Goal: Task Accomplishment & Management: Manage account settings

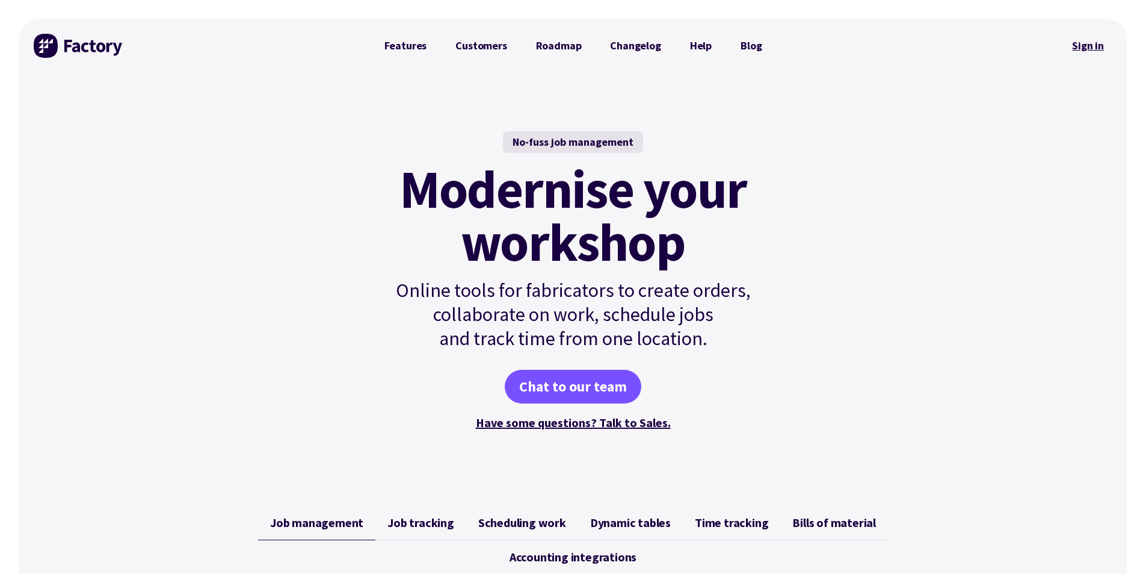
click at [1089, 45] on link "Sign in" at bounding box center [1088, 46] width 49 height 28
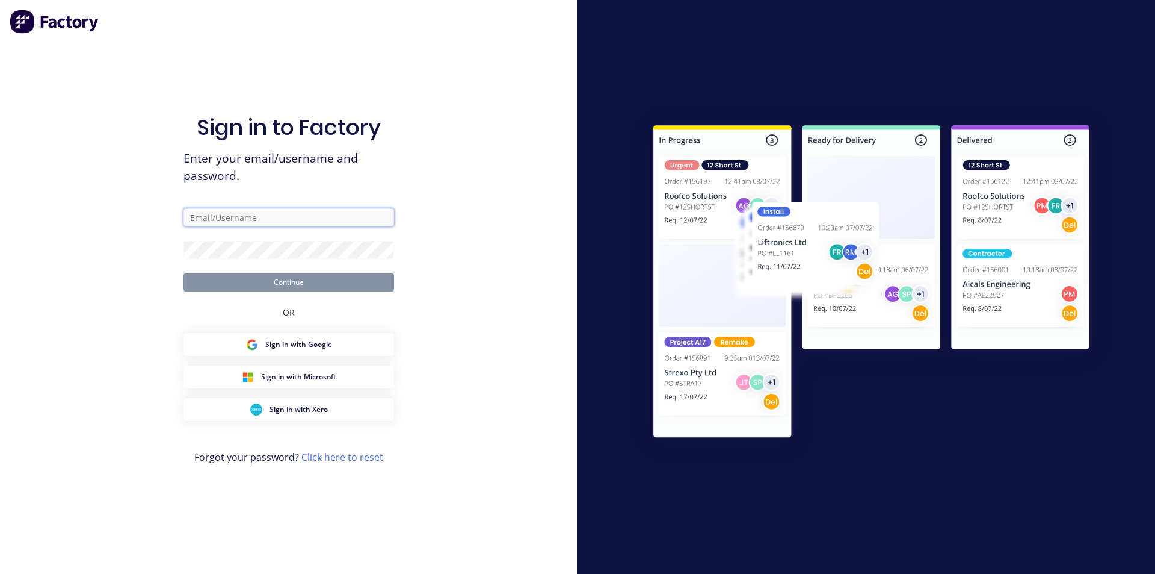
click at [236, 217] on input "text" at bounding box center [289, 217] width 211 height 18
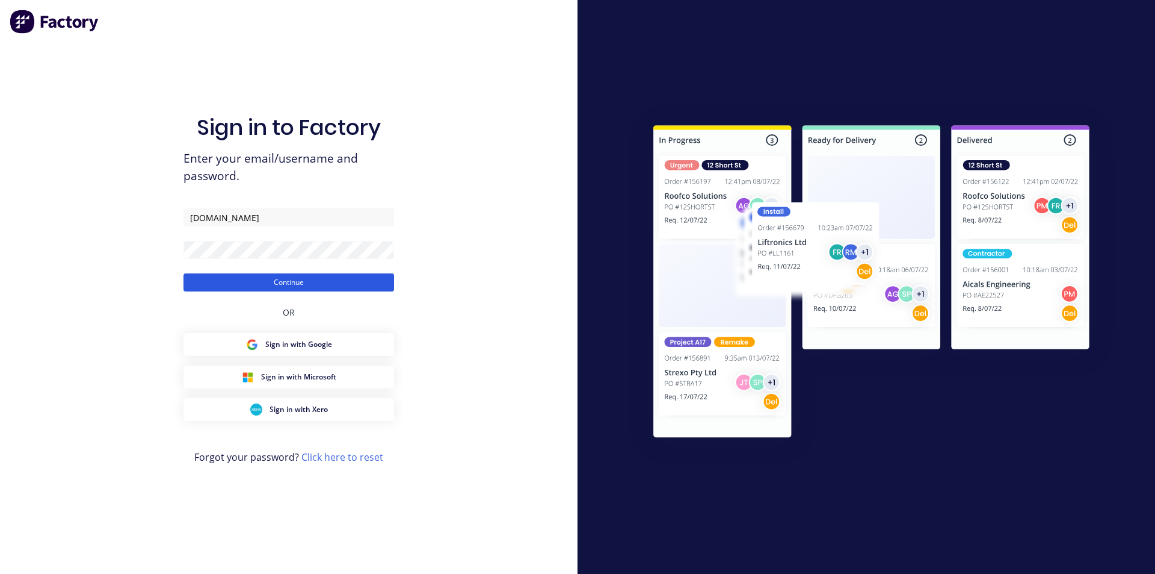
click at [284, 283] on button "Continue" at bounding box center [289, 282] width 211 height 18
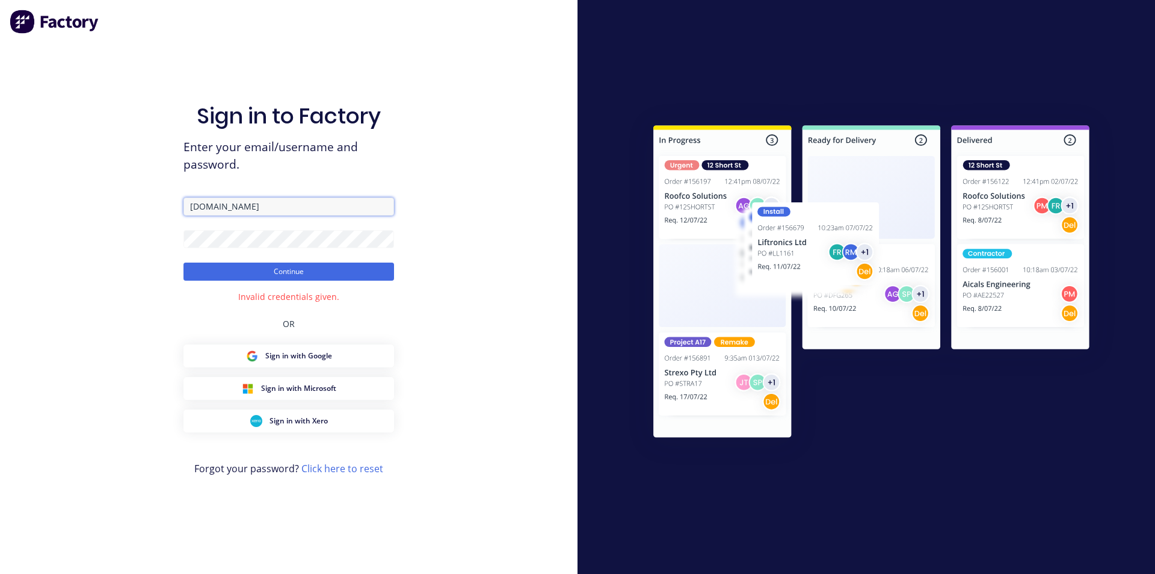
click at [273, 208] on input "[DOMAIN_NAME]" at bounding box center [289, 206] width 211 height 18
drag, startPoint x: 268, startPoint y: 206, endPoint x: 136, endPoint y: 199, distance: 132.6
click at [136, 199] on div "Sign in to Factory Enter your email/username and password. [DOMAIN_NAME] Contin…" at bounding box center [289, 287] width 578 height 574
click at [296, 270] on button "Continue" at bounding box center [289, 271] width 211 height 18
drag, startPoint x: 235, startPoint y: 206, endPoint x: 128, endPoint y: 188, distance: 108.1
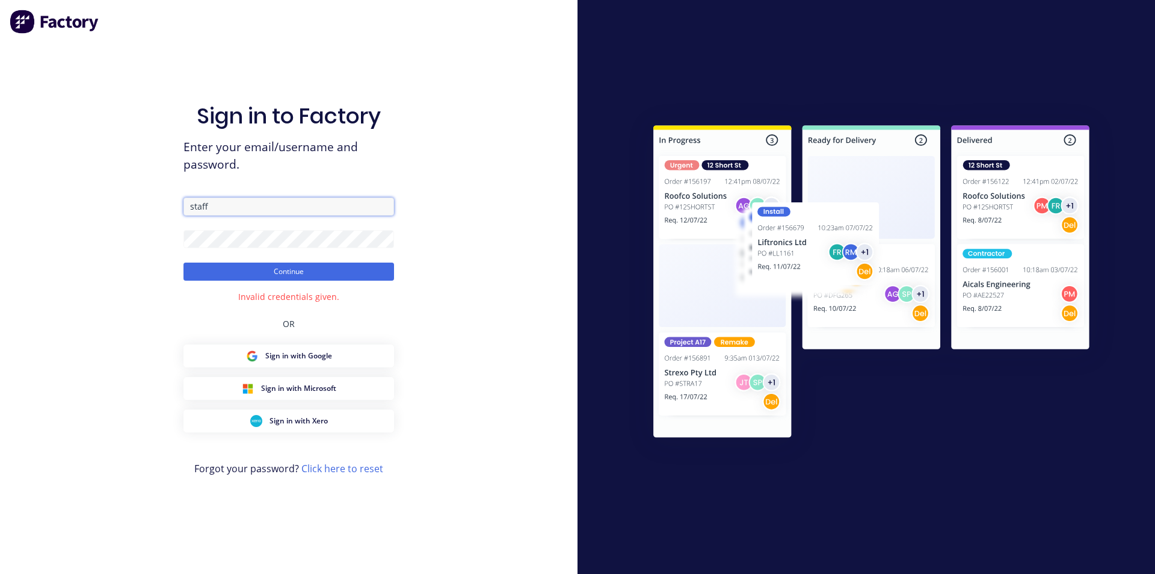
click at [128, 188] on div "Sign in to Factory Enter your email/username and password. staff Continue Inval…" at bounding box center [289, 287] width 578 height 574
type input "autolathing@gmail.com"
click at [312, 276] on button "Continue" at bounding box center [289, 271] width 211 height 18
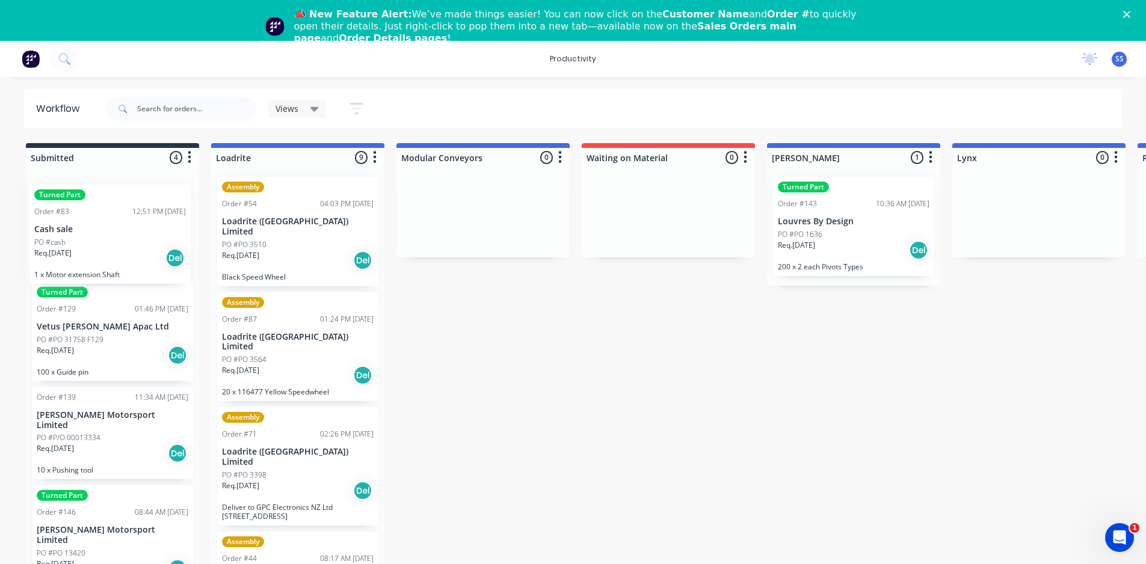
drag, startPoint x: 96, startPoint y: 240, endPoint x: 104, endPoint y: 242, distance: 8.2
click at [104, 242] on div "Turned Part Order #83 12:51 PM 14/07/25 Cash sale PO #cash Req. 22/07/25 Del 1 …" at bounding box center [112, 377] width 173 height 420
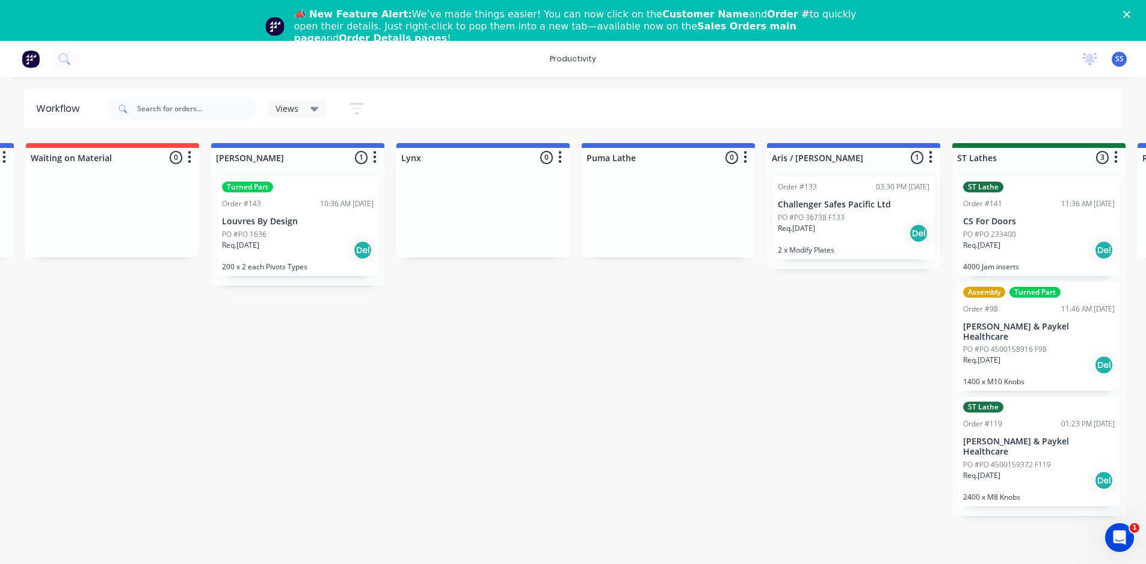
scroll to position [0, 316]
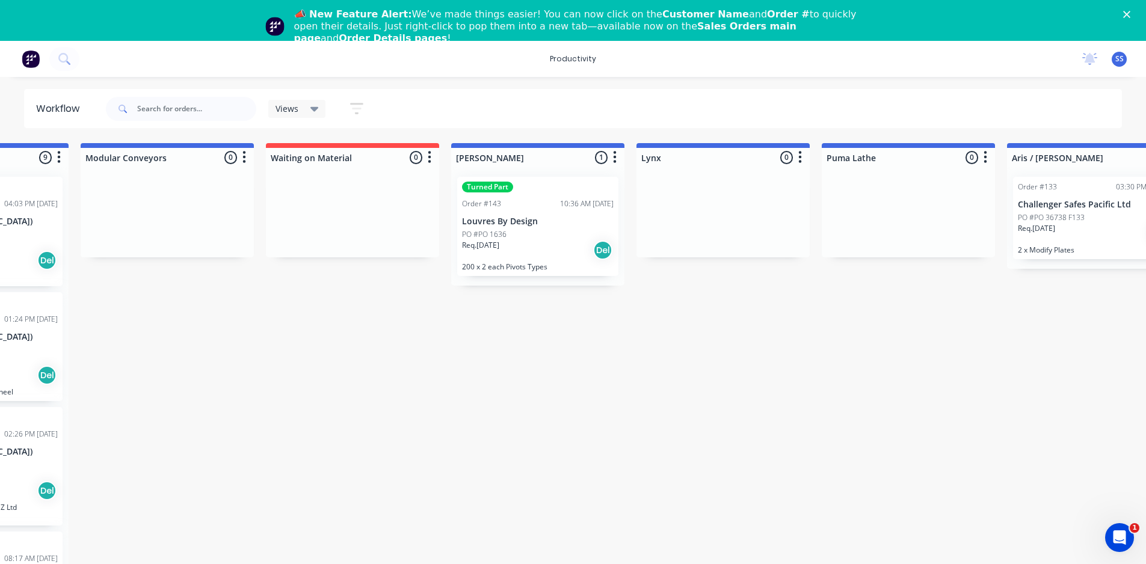
click at [542, 247] on div "Req. 21/08/25 Del" at bounding box center [538, 250] width 152 height 20
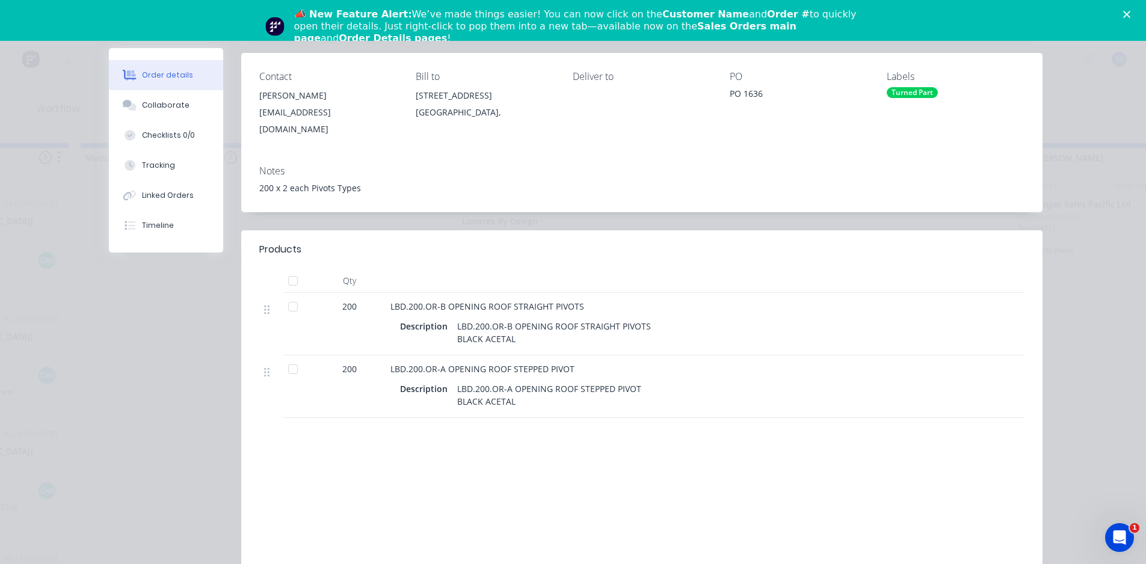
scroll to position [0, 0]
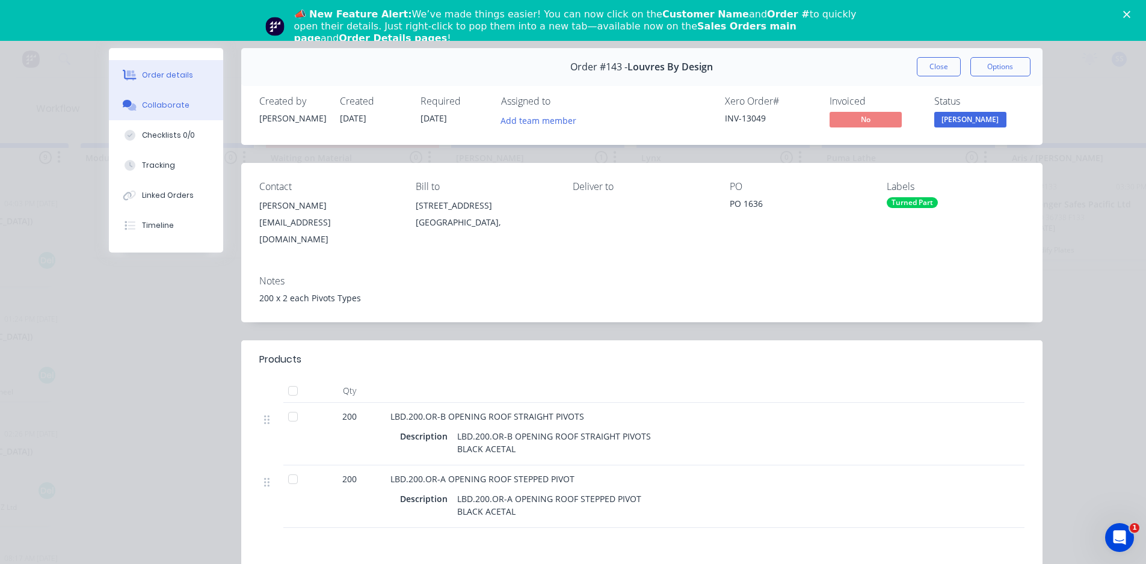
click at [168, 112] on button "Collaborate" at bounding box center [166, 105] width 114 height 30
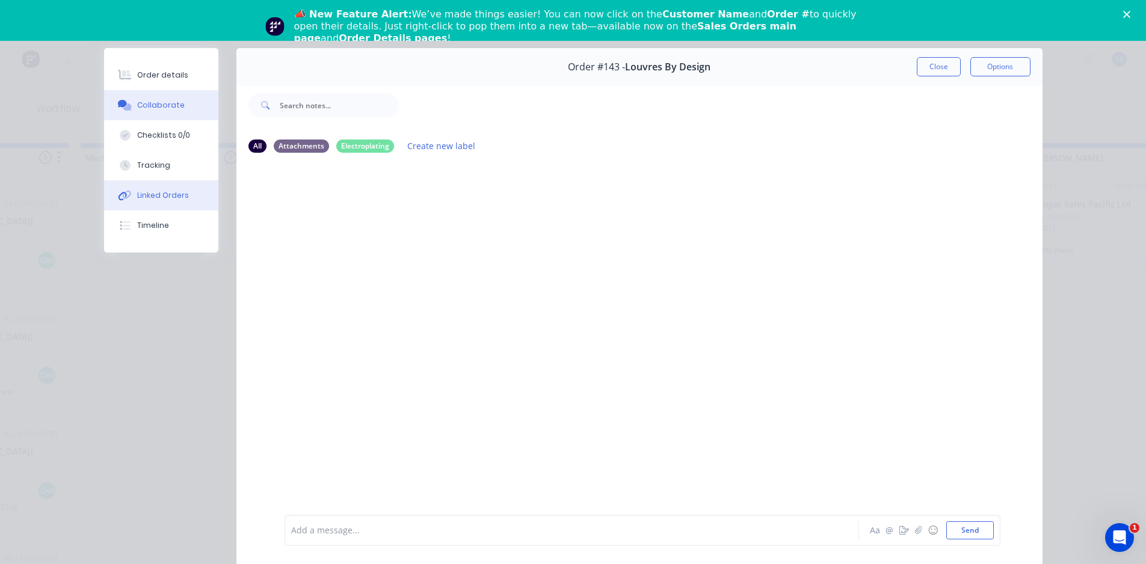
click at [161, 192] on div "Linked Orders" at bounding box center [163, 195] width 52 height 11
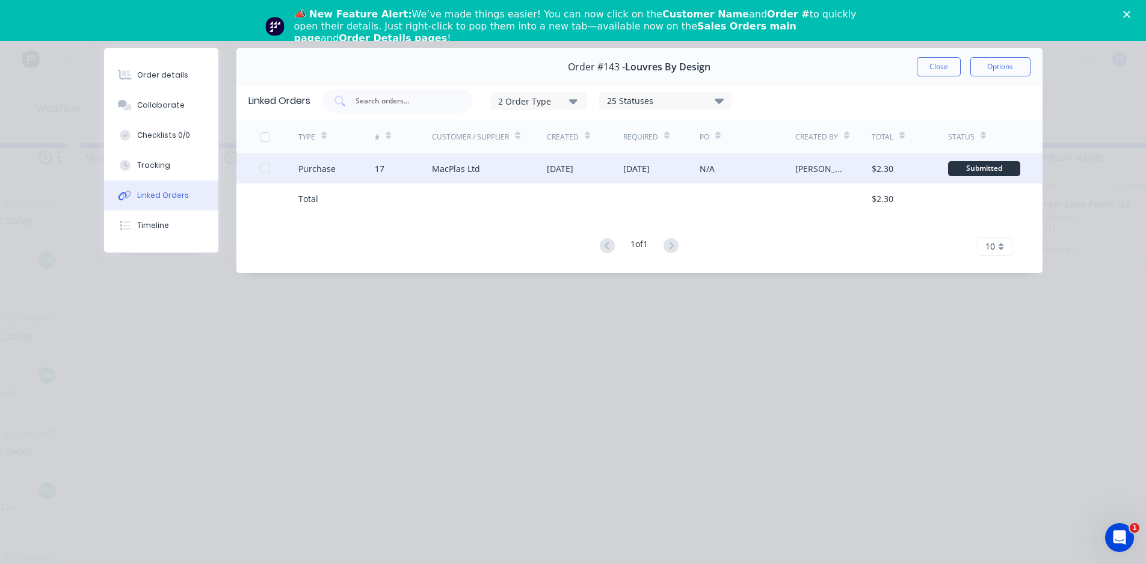
click at [758, 170] on div "N/A" at bounding box center [748, 168] width 96 height 30
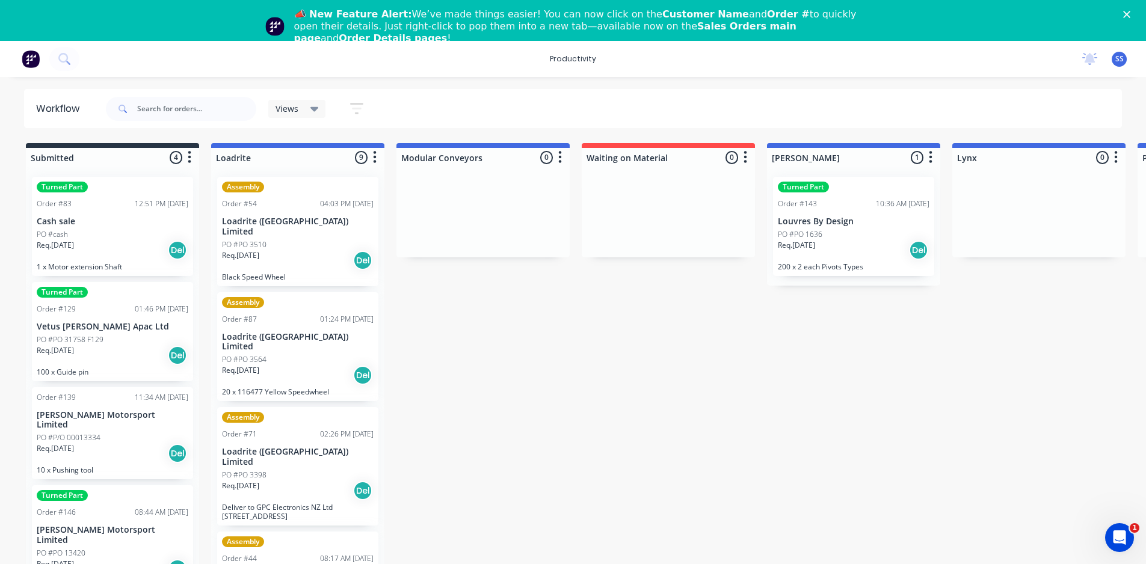
click at [864, 231] on div "PO #PO 1636" at bounding box center [854, 234] width 152 height 11
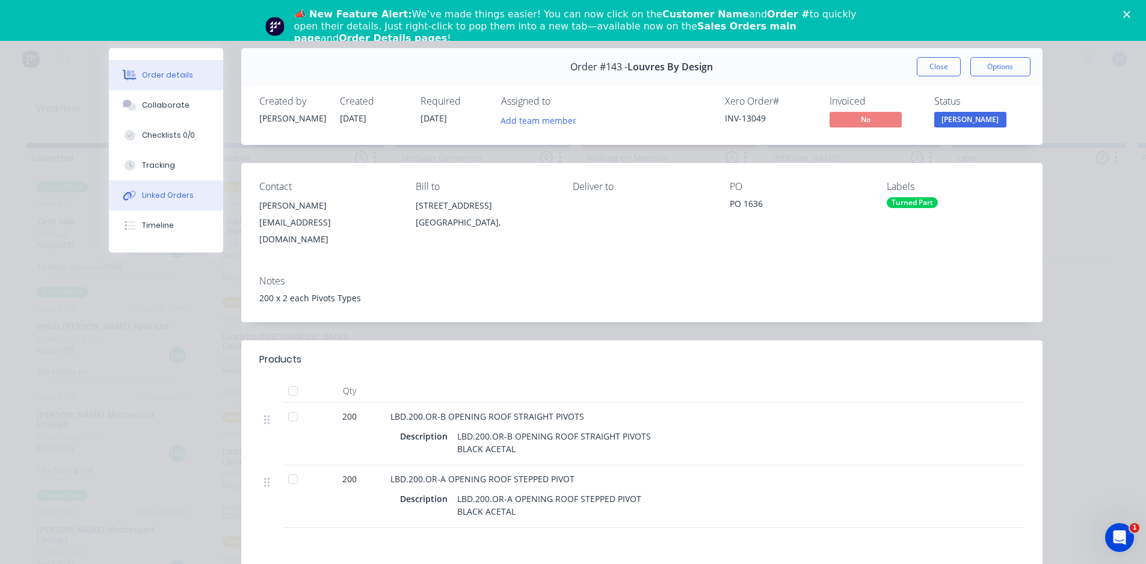
click at [179, 197] on div "Linked Orders" at bounding box center [168, 195] width 52 height 11
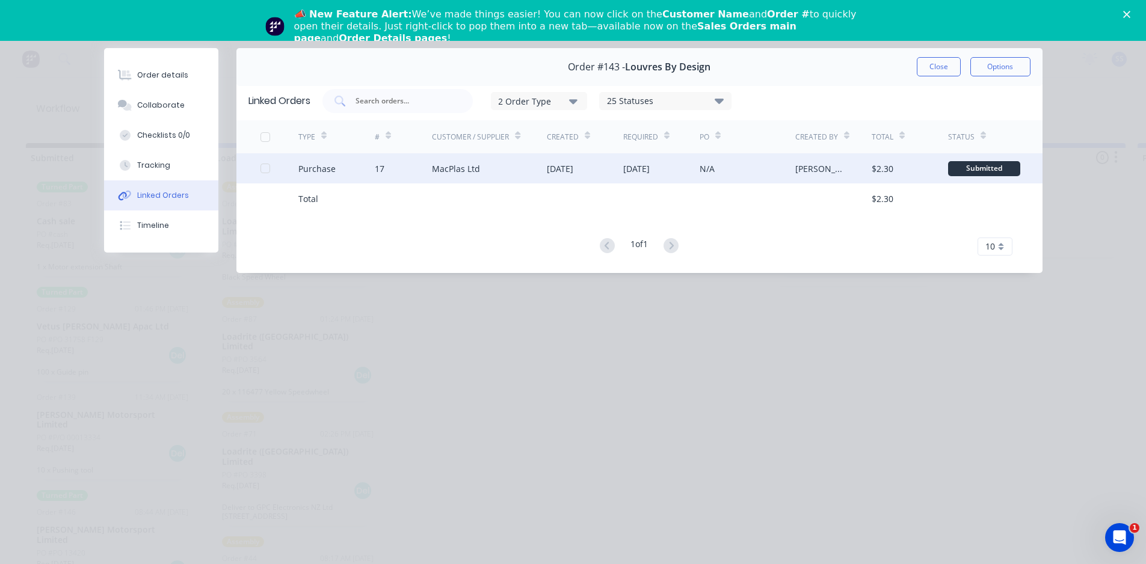
click at [1005, 167] on div "Submitted" at bounding box center [984, 168] width 72 height 15
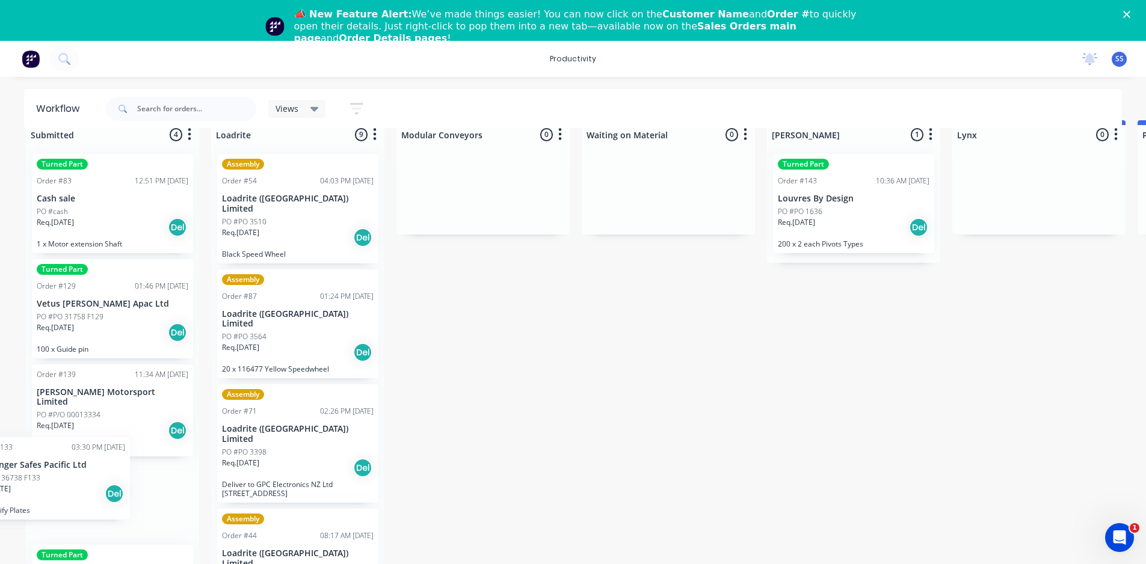
scroll to position [76, 0]
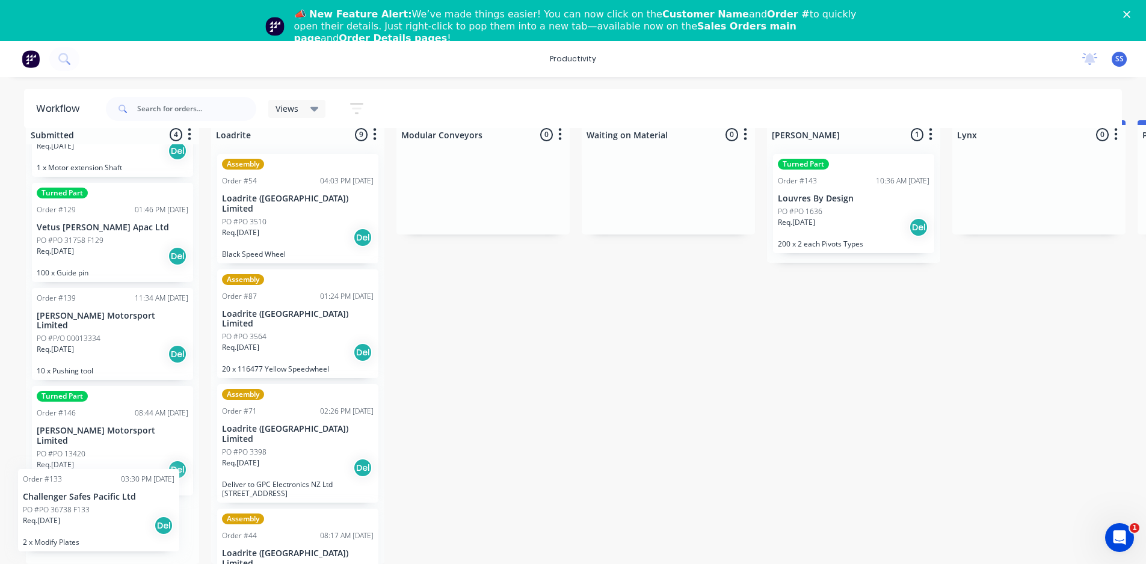
drag, startPoint x: 758, startPoint y: 221, endPoint x: 110, endPoint y: 518, distance: 712.3
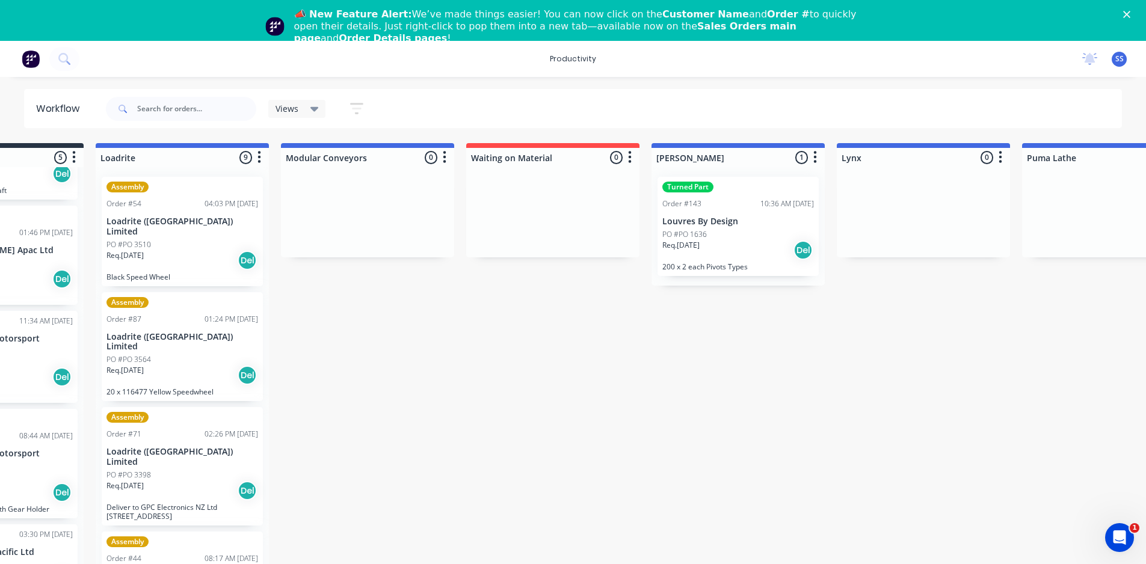
scroll to position [0, 0]
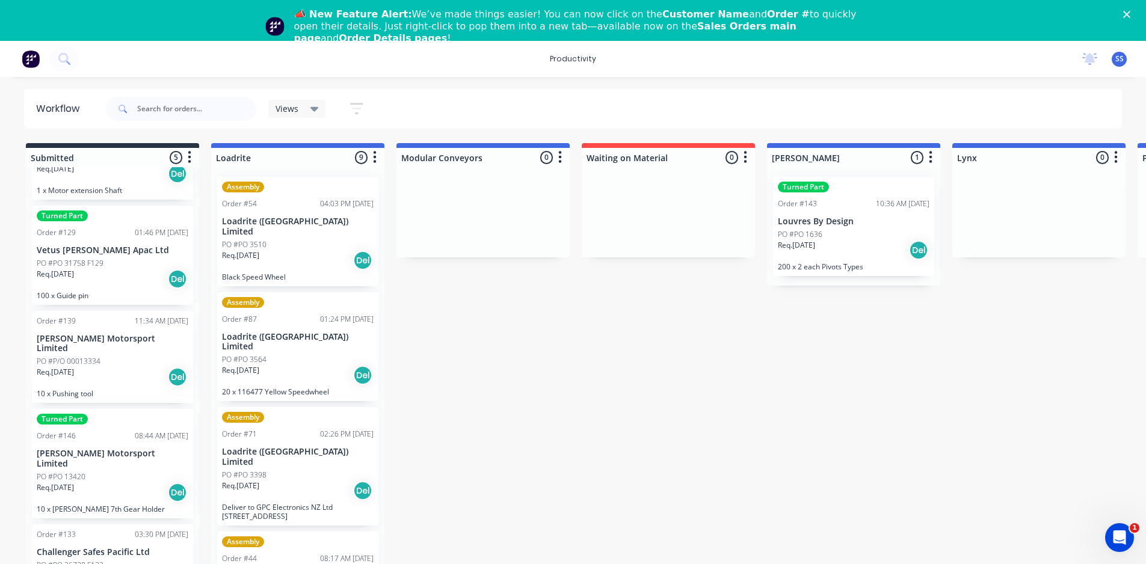
click at [886, 191] on div "Turned Part" at bounding box center [854, 187] width 152 height 11
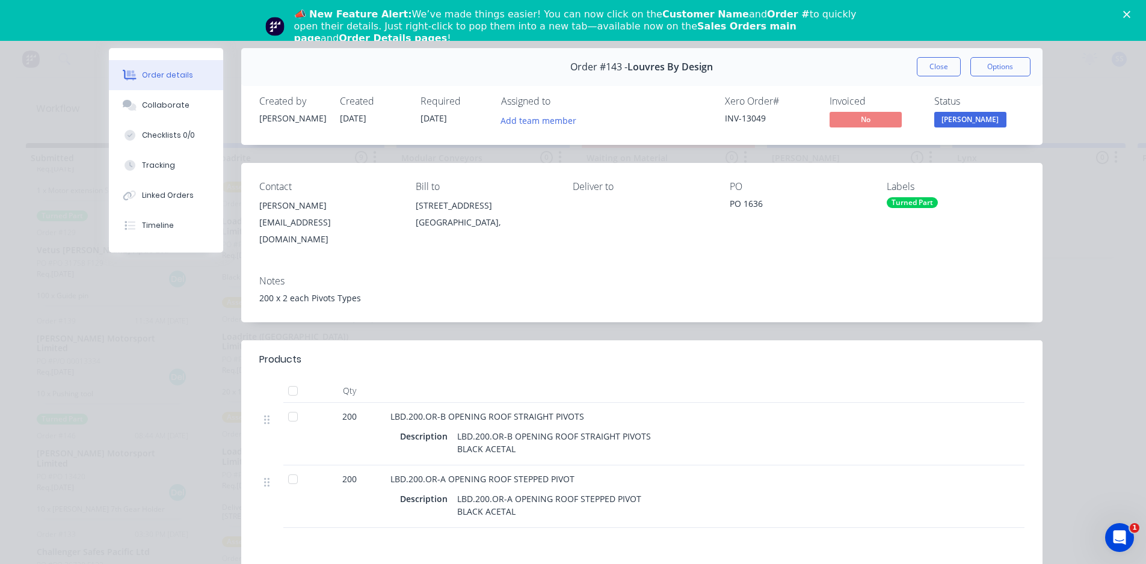
click at [909, 201] on div "Turned Part" at bounding box center [912, 202] width 51 height 11
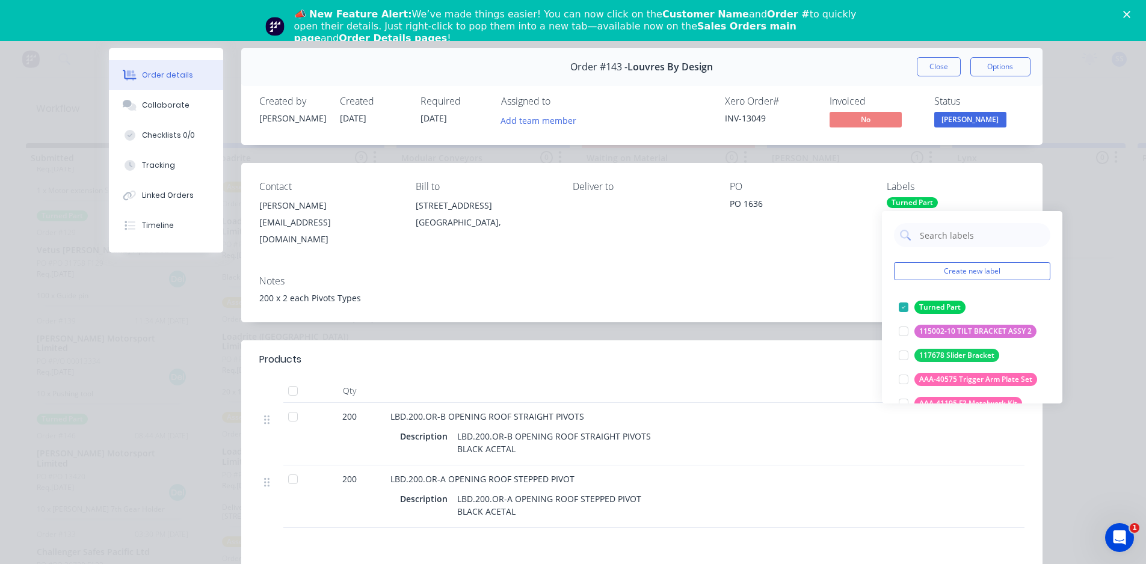
scroll to position [0, 316]
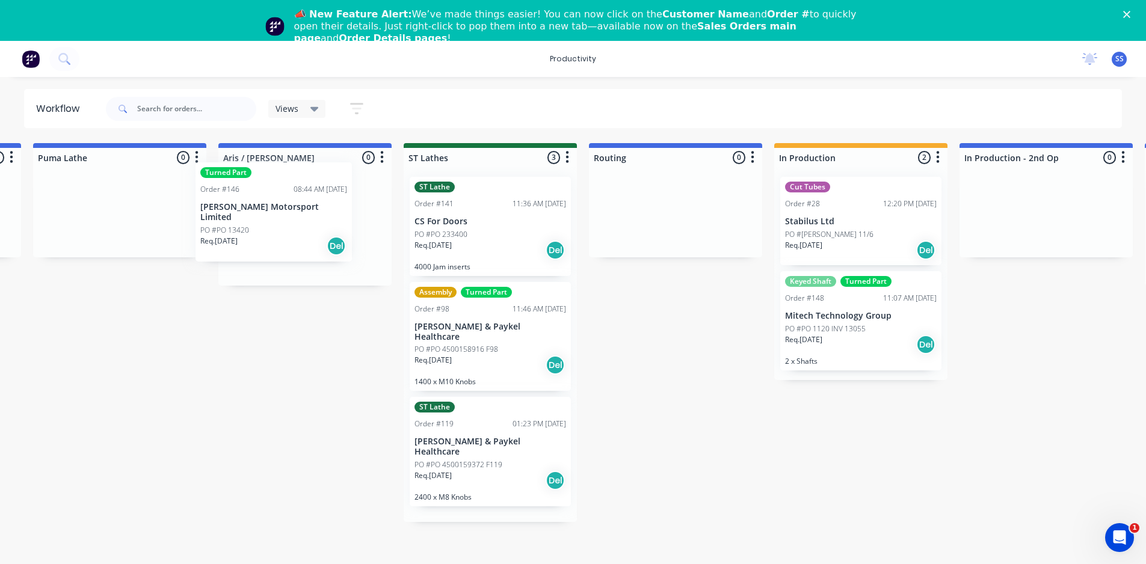
scroll to position [0, 1104]
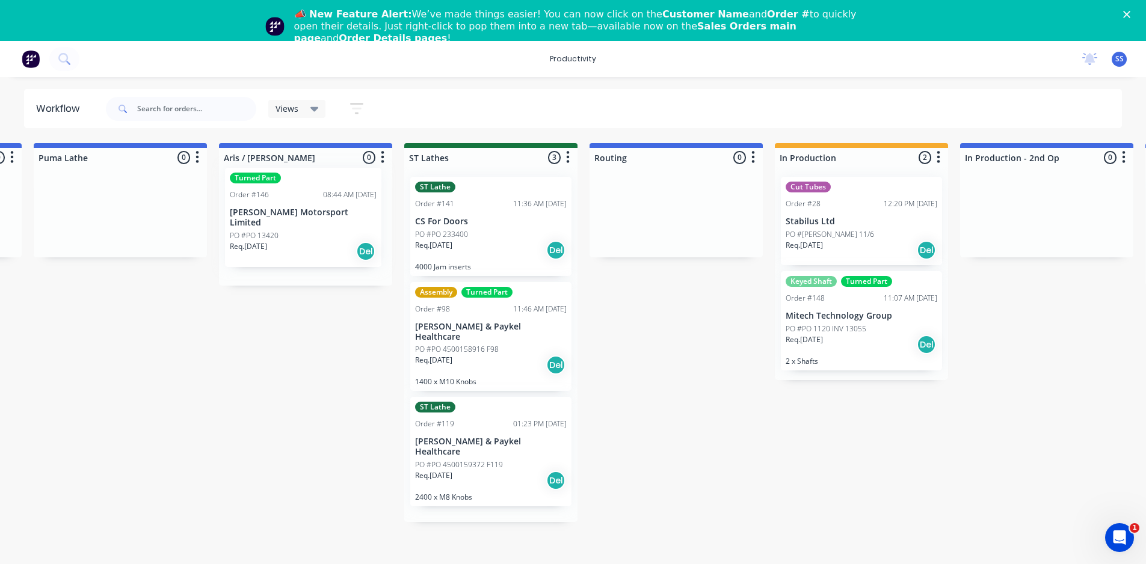
drag, startPoint x: 102, startPoint y: 519, endPoint x: 306, endPoint y: 230, distance: 353.3
click at [306, 230] on div "Submitted 5 Sort By Created date Required date Order number Customer name Most …" at bounding box center [327, 365] width 2880 height 444
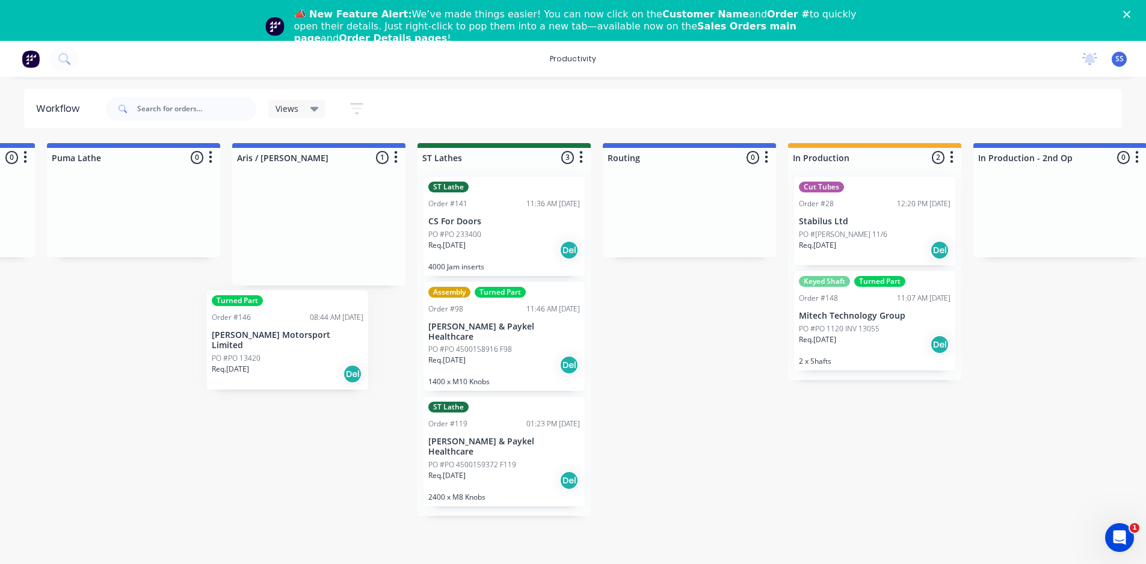
scroll to position [0, 1090]
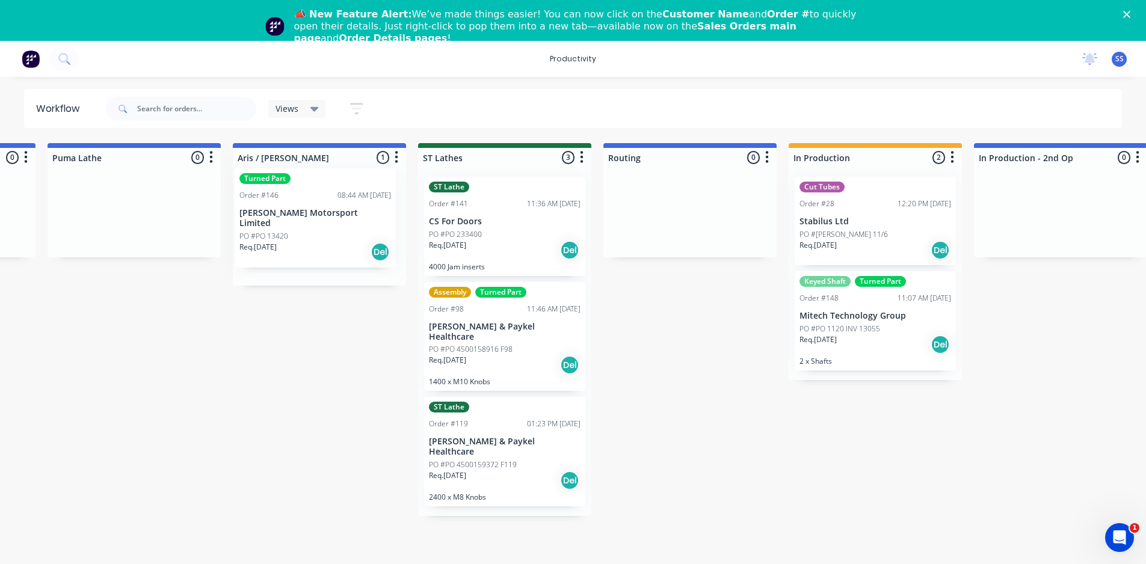
drag, startPoint x: 306, startPoint y: 212, endPoint x: 315, endPoint y: 221, distance: 12.8
click at [315, 221] on div "Turned Part Order #146 08:44 AM 12/08/25 Dodson Motorsport Limited PO #PO 13420…" at bounding box center [319, 226] width 173 height 119
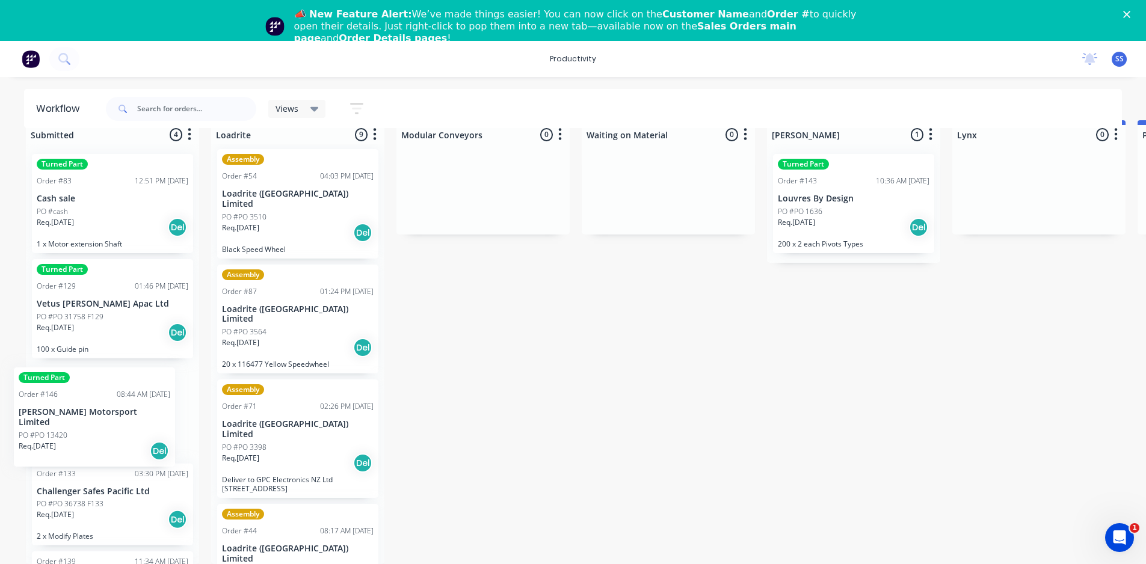
scroll to position [2, 0]
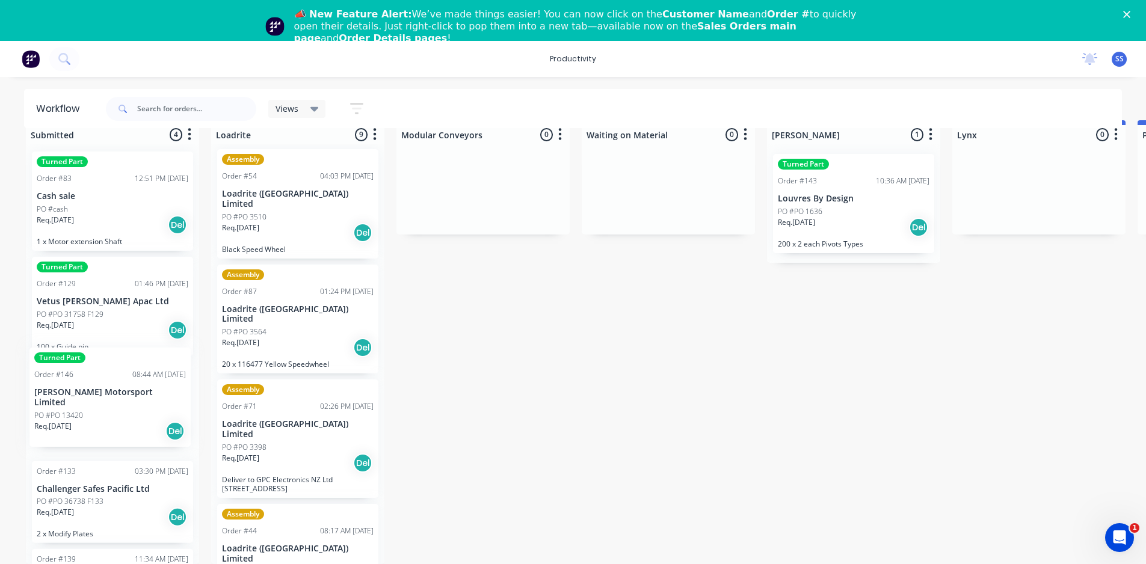
drag, startPoint x: 321, startPoint y: 217, endPoint x: 108, endPoint y: 387, distance: 272.8
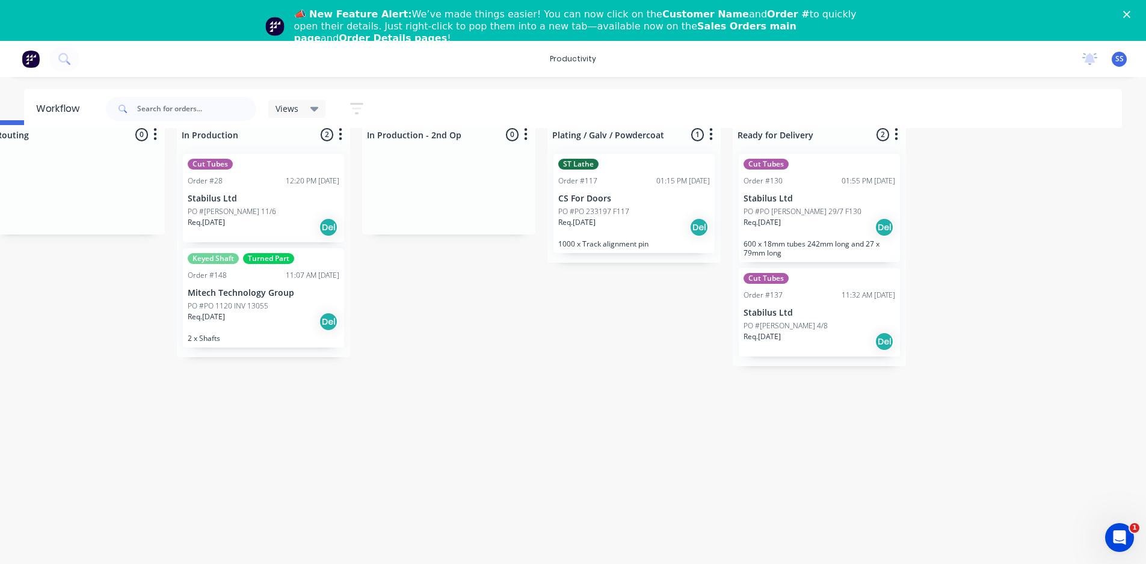
scroll to position [32, 1733]
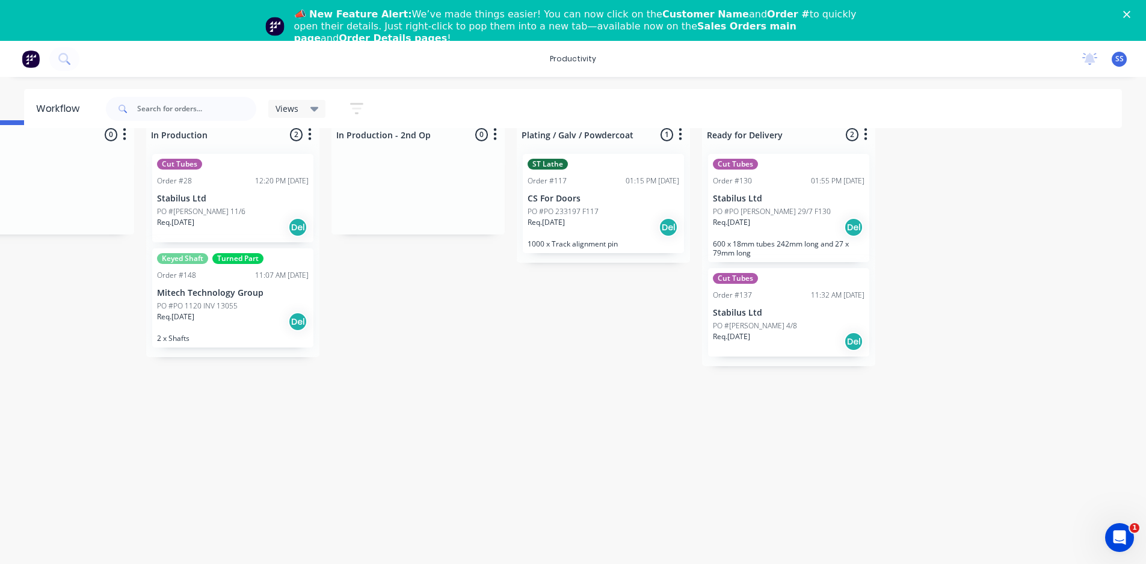
drag, startPoint x: 441, startPoint y: 566, endPoint x: 24, endPoint y: 7, distance: 697.1
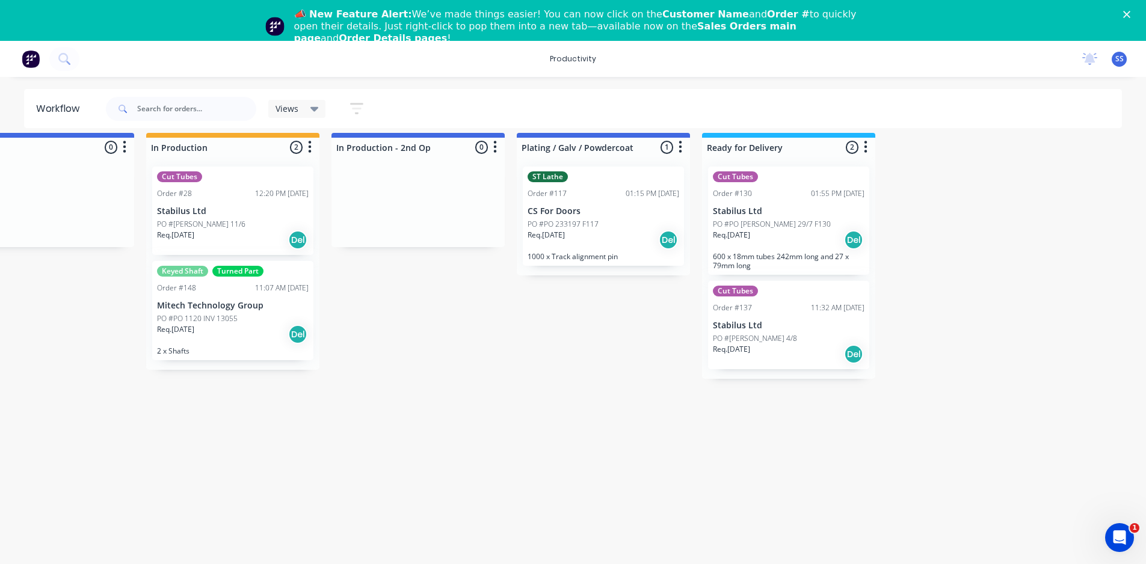
scroll to position [0, 1733]
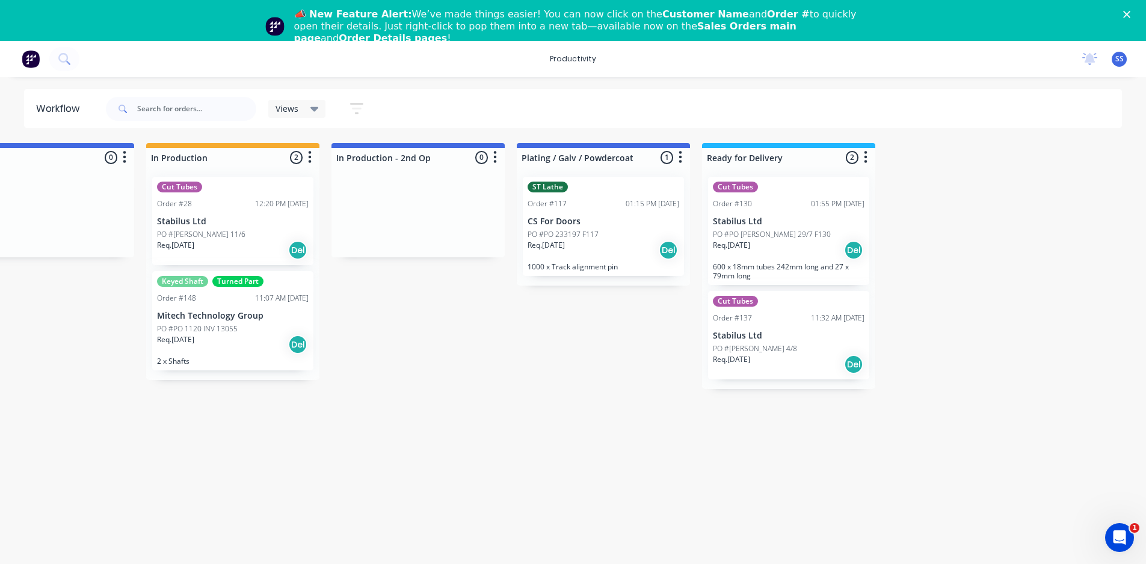
drag, startPoint x: 700, startPoint y: 173, endPoint x: 1060, endPoint y: 186, distance: 360.1
click at [354, 101] on button "button" at bounding box center [357, 108] width 39 height 23
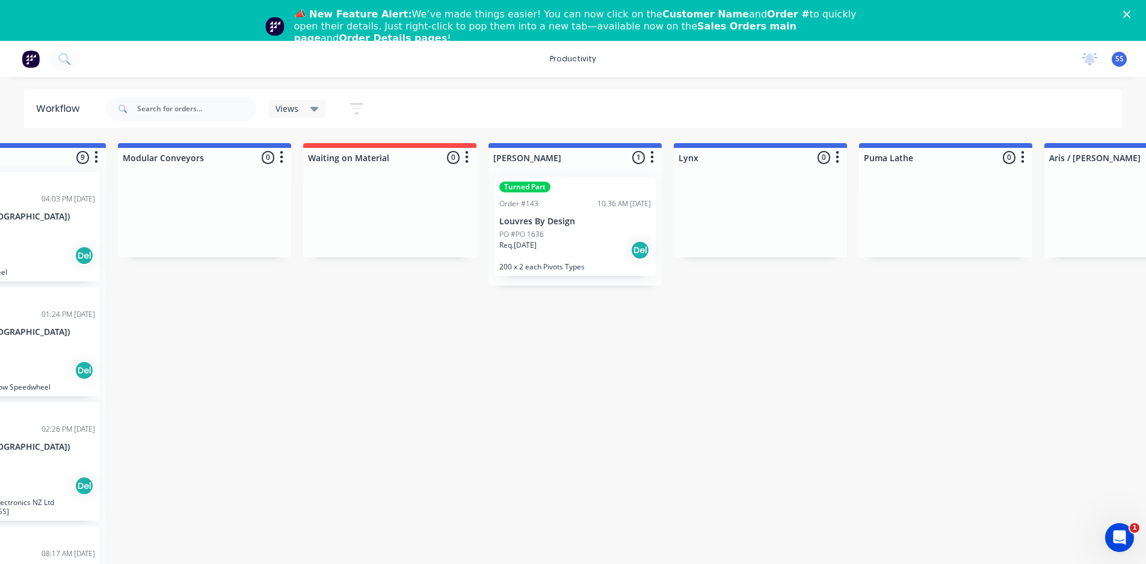
scroll to position [0, 262]
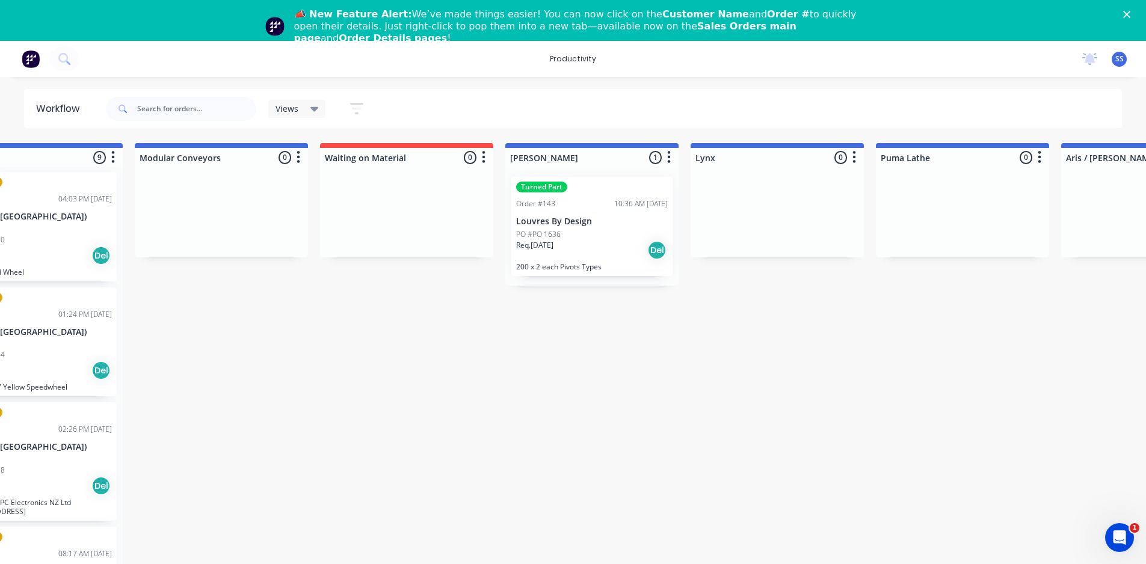
click at [595, 250] on div "Req. 21/08/25 Del" at bounding box center [592, 250] width 152 height 20
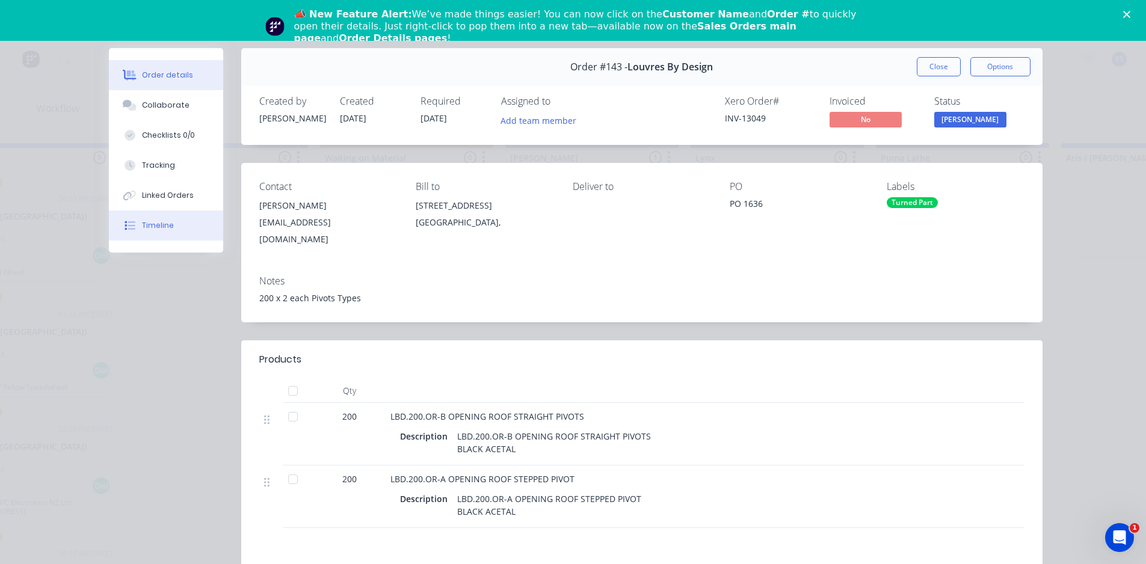
click at [164, 229] on div "Timeline" at bounding box center [158, 225] width 32 height 11
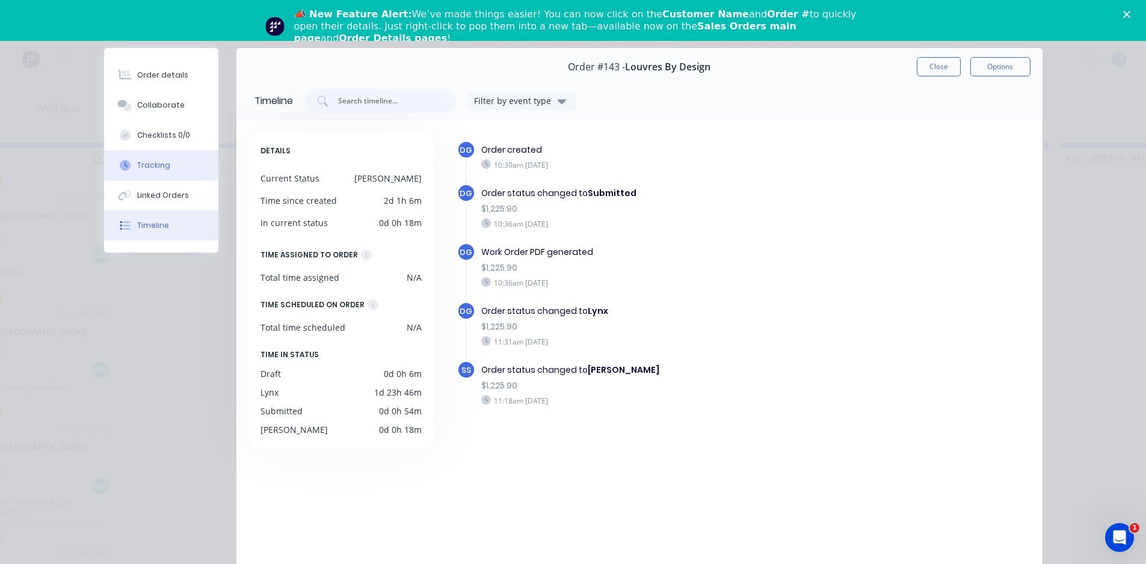
click at [158, 166] on div "Tracking" at bounding box center [153, 165] width 33 height 11
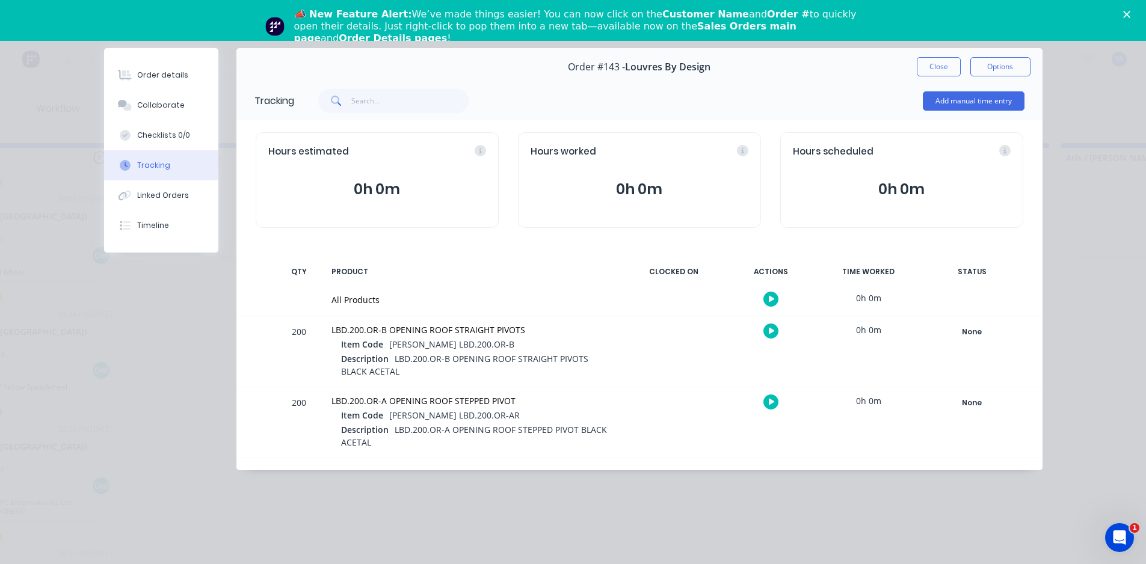
click at [775, 297] on button "button" at bounding box center [771, 299] width 15 height 15
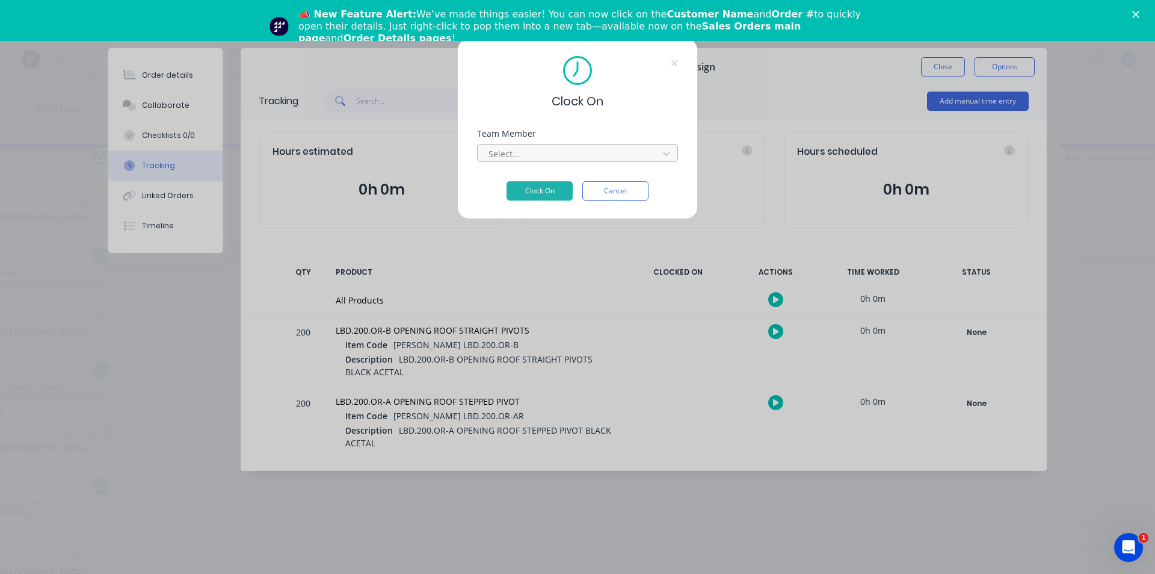
click at [604, 152] on div at bounding box center [569, 153] width 165 height 15
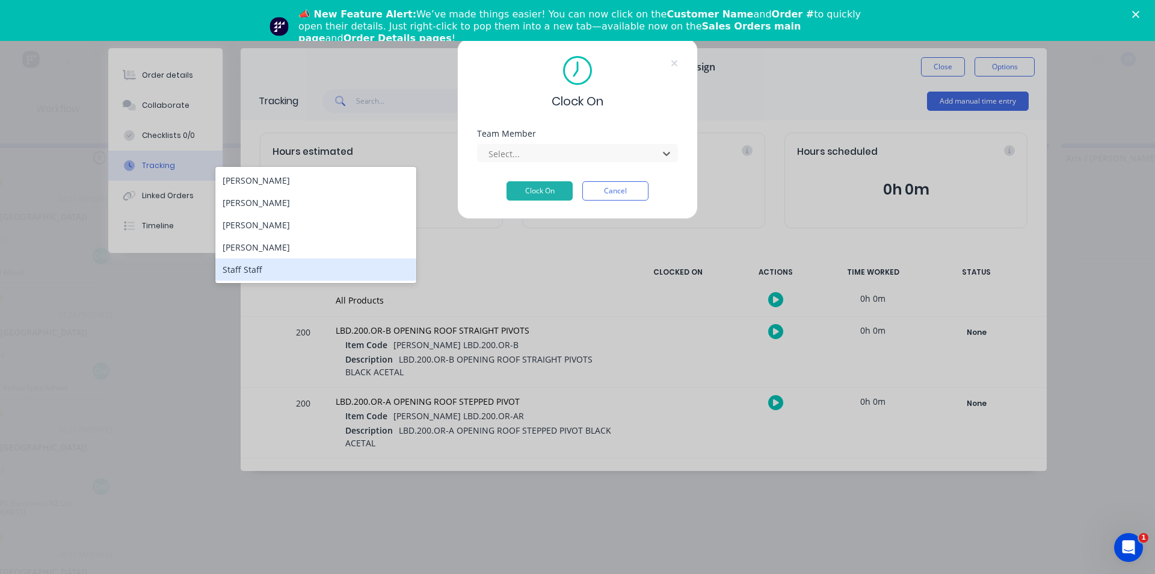
click at [267, 273] on div "Staff Staff" at bounding box center [315, 269] width 201 height 22
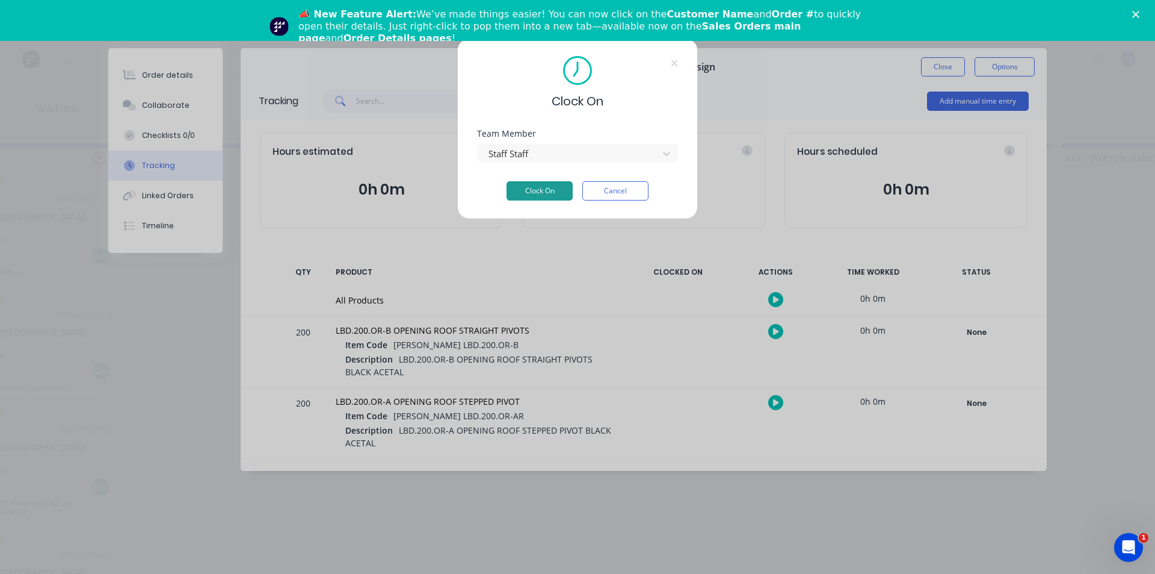
click at [544, 192] on button "Clock On" at bounding box center [540, 190] width 66 height 19
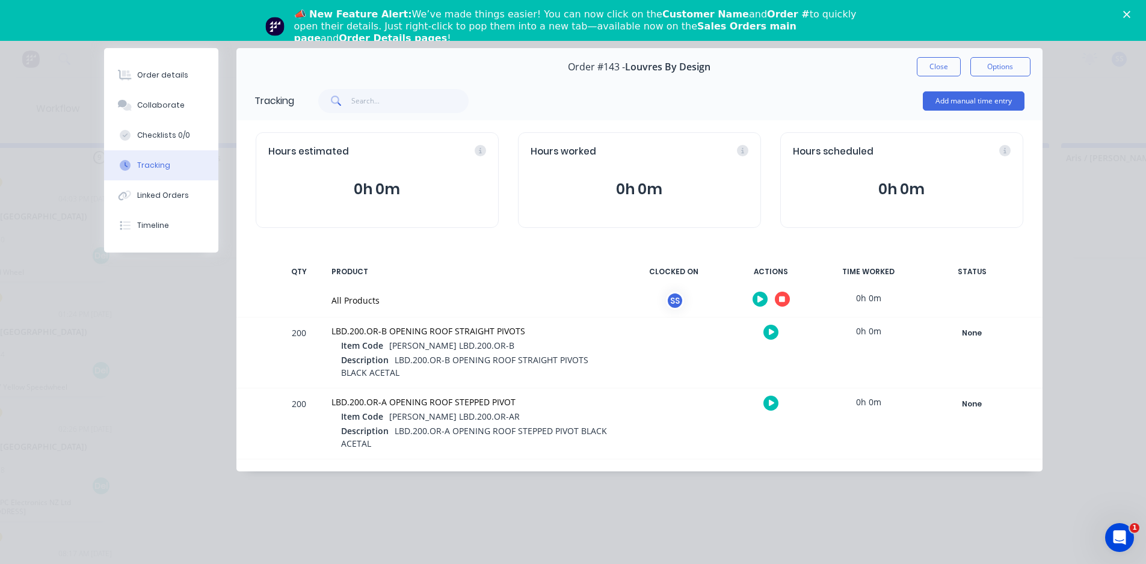
click at [759, 298] on icon "button" at bounding box center [761, 299] width 6 height 7
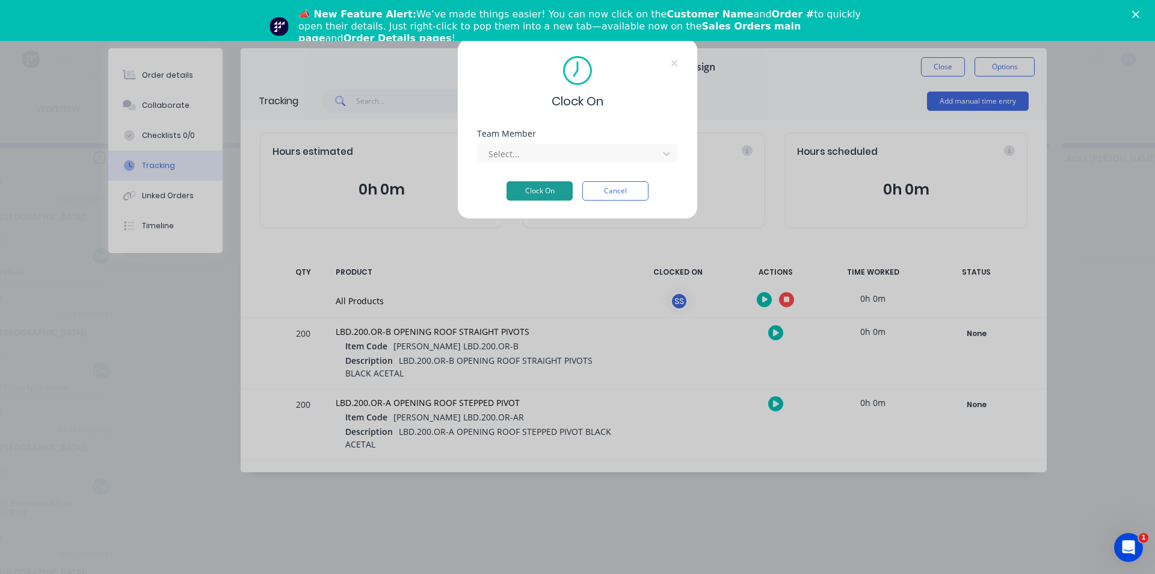
click at [546, 194] on button "Clock On" at bounding box center [540, 190] width 66 height 19
click at [616, 200] on button "Cancel" at bounding box center [616, 199] width 66 height 19
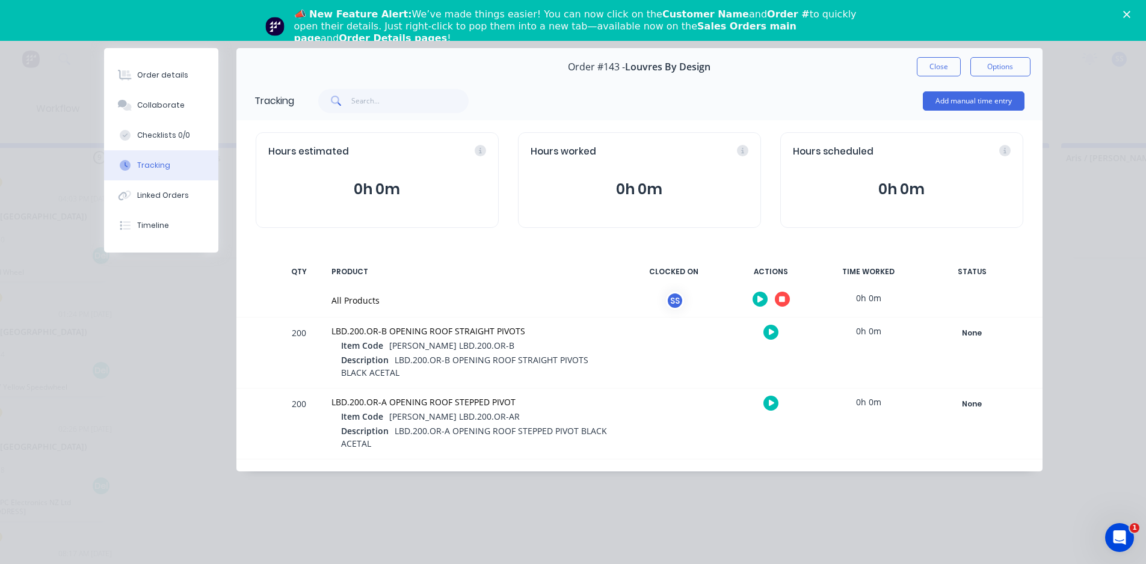
click at [784, 302] on icon "button" at bounding box center [782, 300] width 6 height 6
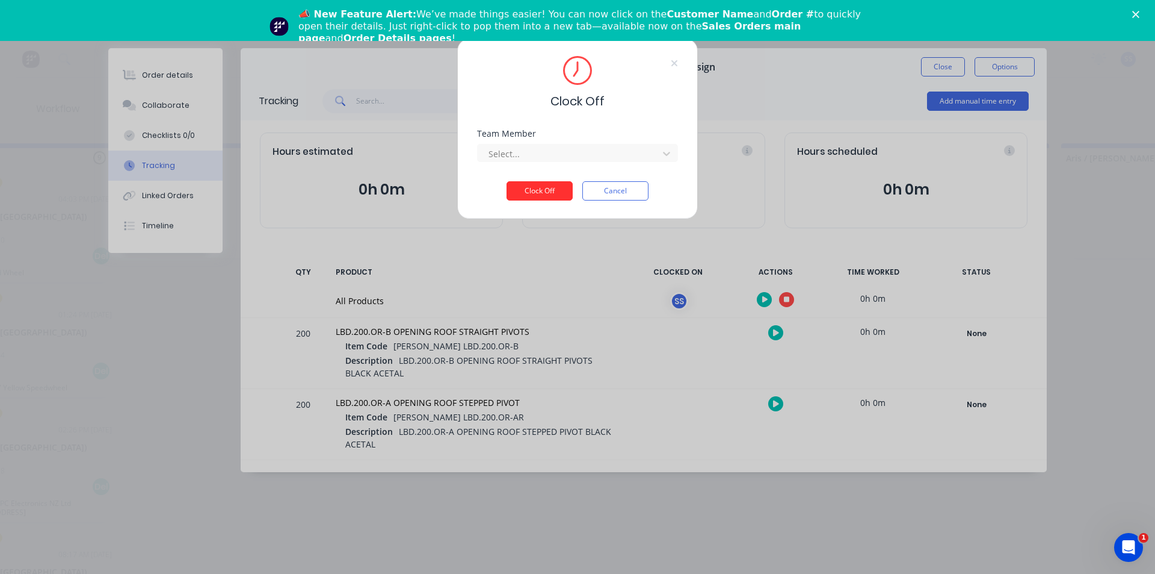
click at [534, 190] on button "Clock Off" at bounding box center [540, 190] width 66 height 19
click at [577, 150] on div at bounding box center [569, 153] width 165 height 15
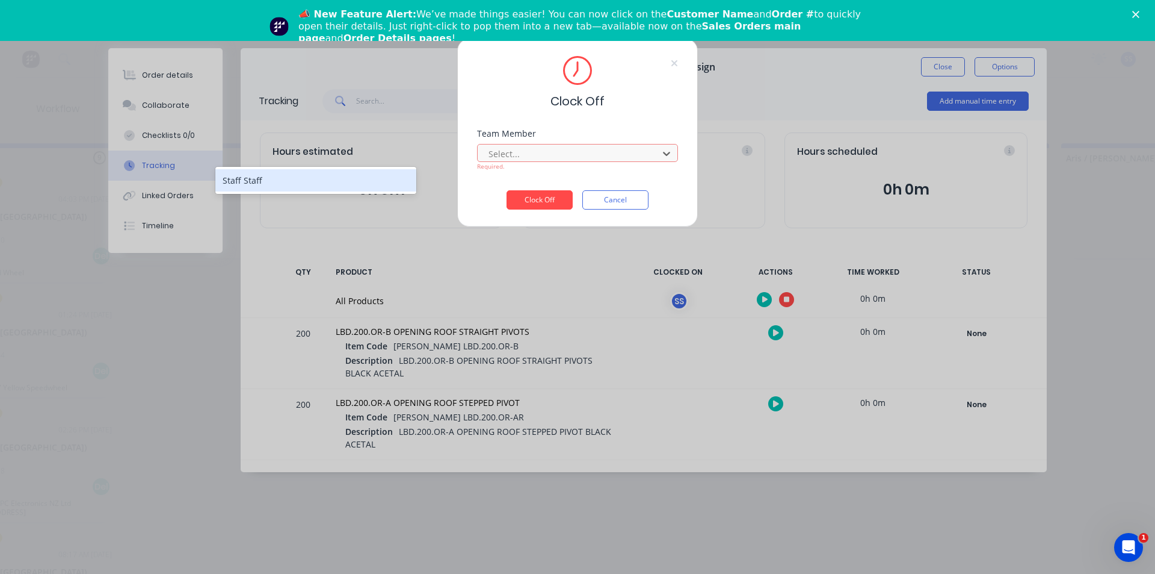
click at [294, 186] on div "Staff Staff" at bounding box center [315, 180] width 201 height 22
click at [557, 205] on button "Clock Off" at bounding box center [540, 199] width 66 height 19
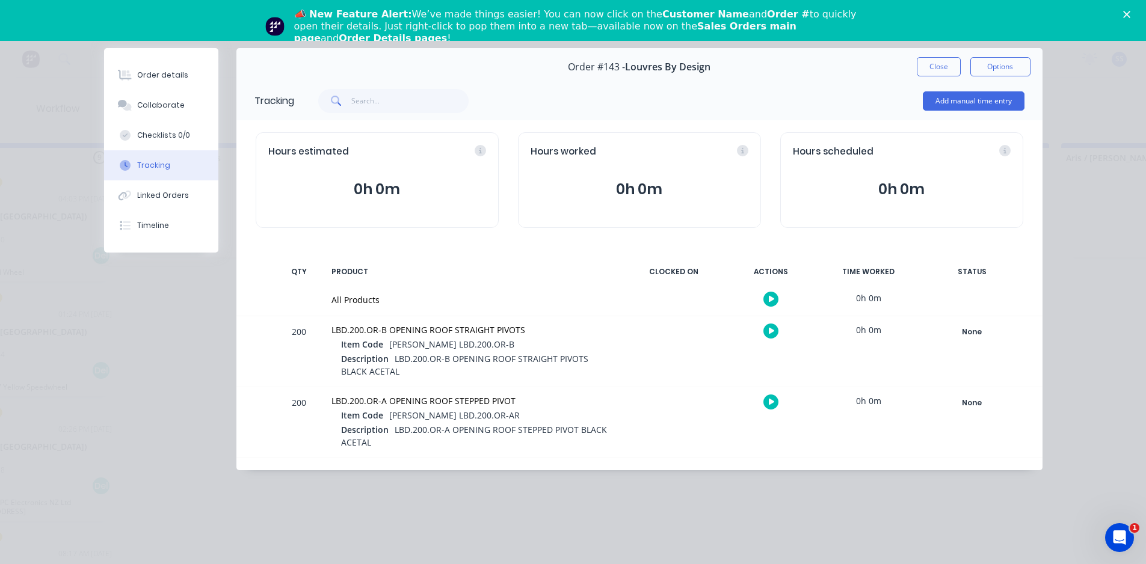
click at [772, 306] on button "button" at bounding box center [771, 299] width 15 height 15
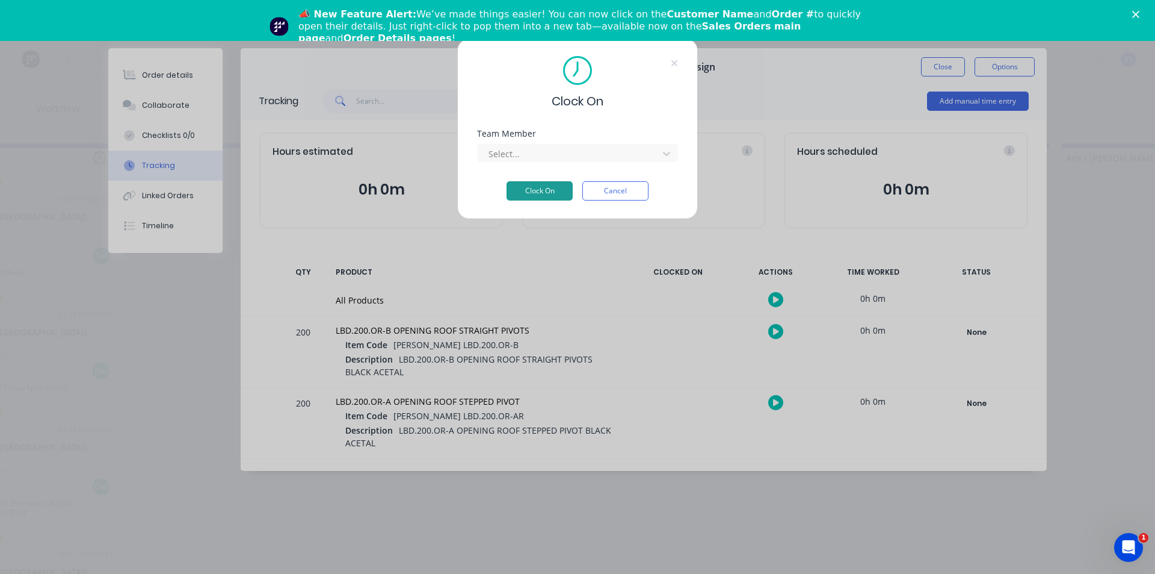
click at [529, 193] on button "Clock On" at bounding box center [540, 190] width 66 height 19
click at [542, 150] on div at bounding box center [569, 153] width 165 height 15
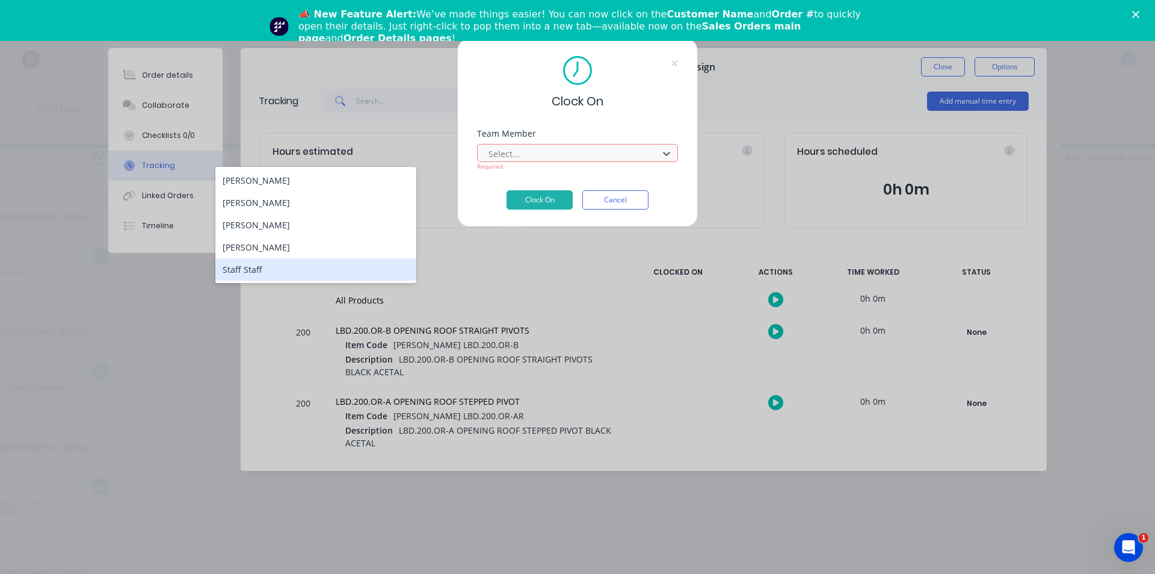
click at [244, 267] on div "Staff Staff" at bounding box center [315, 269] width 201 height 22
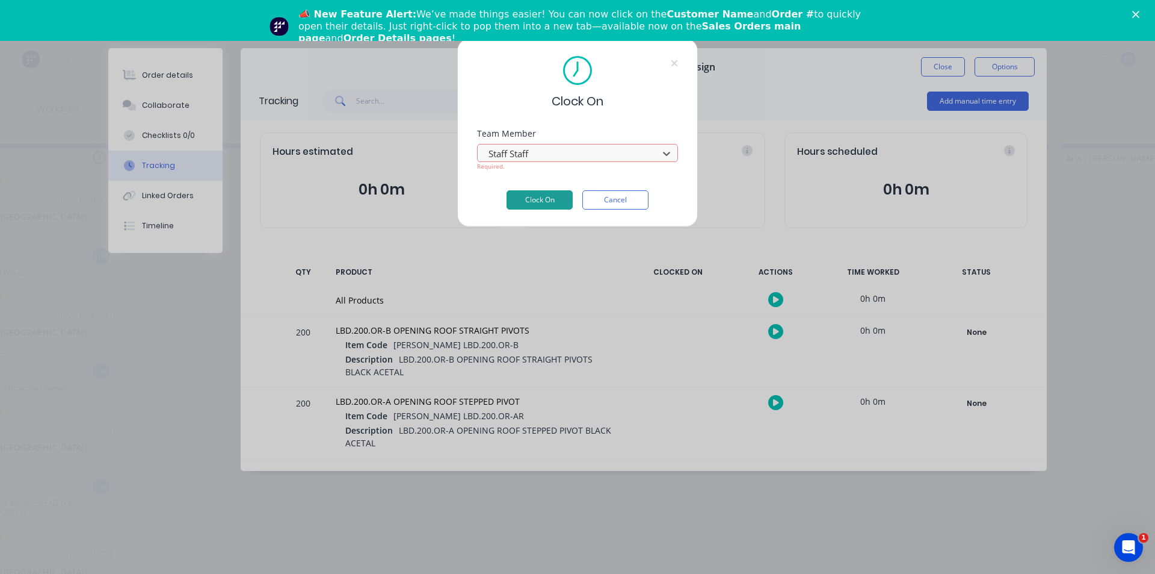
click at [548, 202] on button "Clock On" at bounding box center [540, 199] width 66 height 19
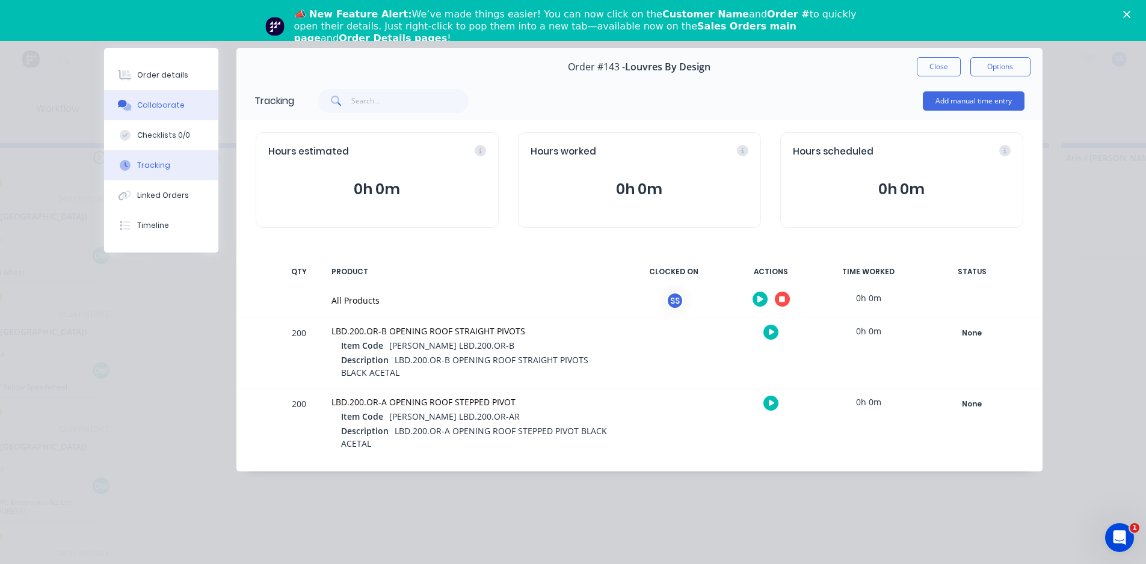
click at [169, 110] on div "Collaborate" at bounding box center [161, 105] width 48 height 11
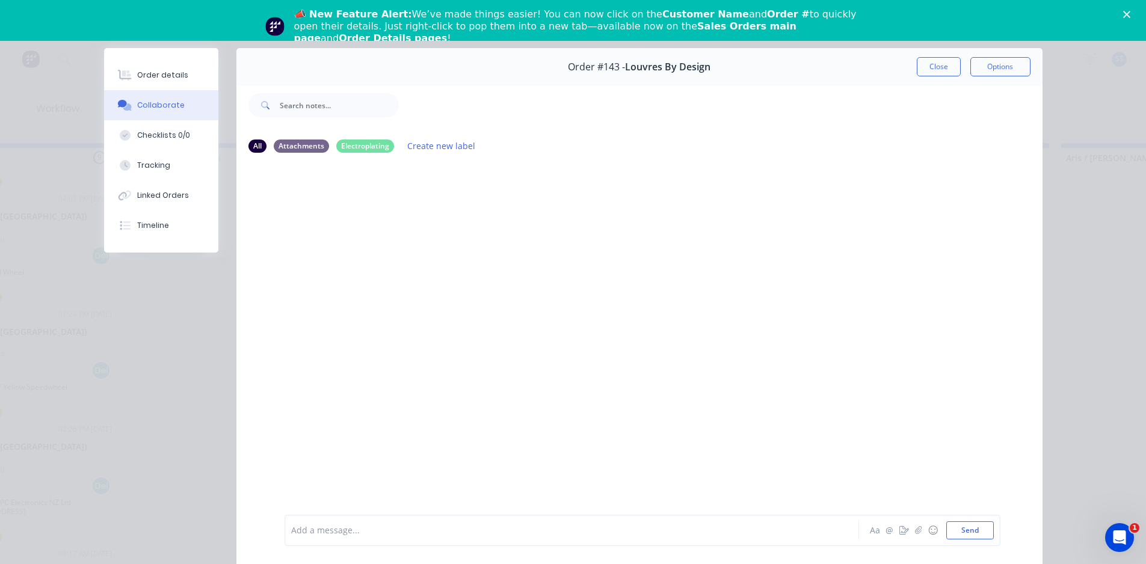
click at [402, 539] on div "Add a message..." at bounding box center [554, 531] width 527 height 18
click at [152, 171] on button "Tracking" at bounding box center [161, 165] width 114 height 30
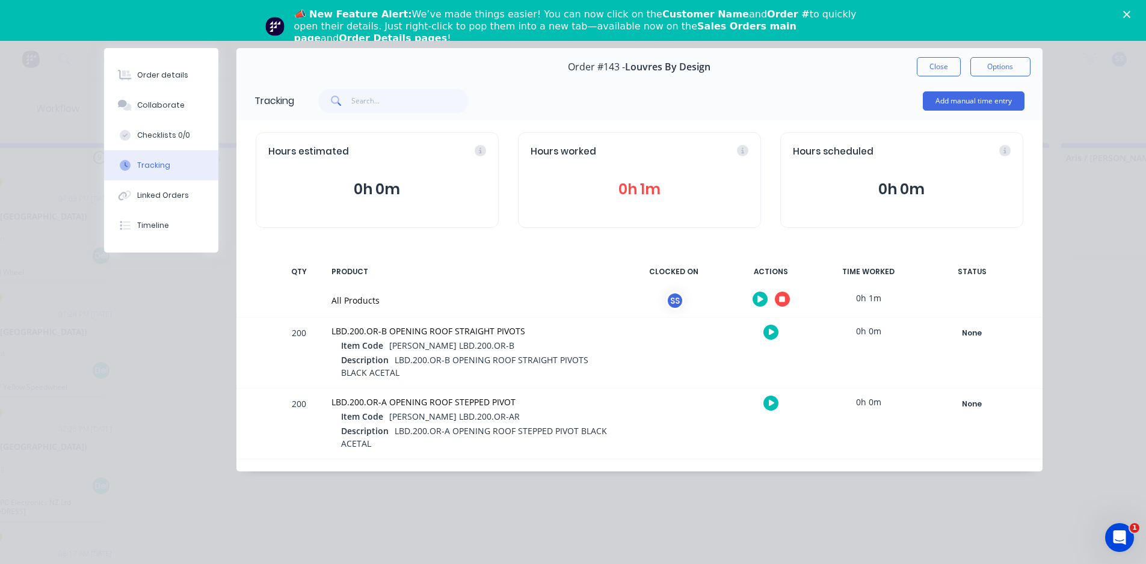
click at [779, 300] on button "button" at bounding box center [782, 299] width 15 height 15
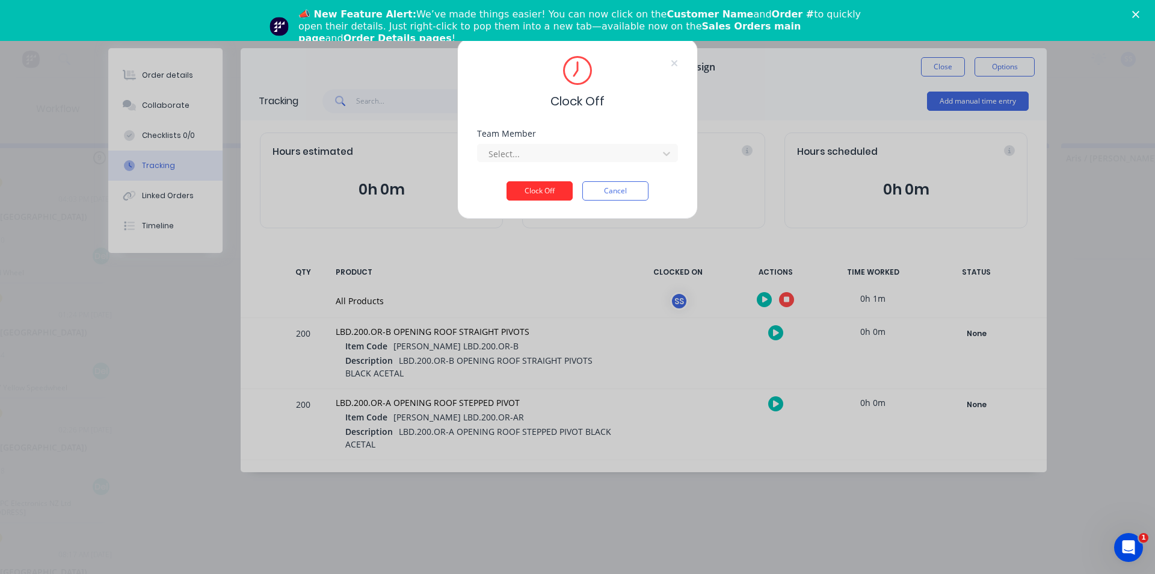
click at [549, 187] on button "Clock Off" at bounding box center [540, 190] width 66 height 19
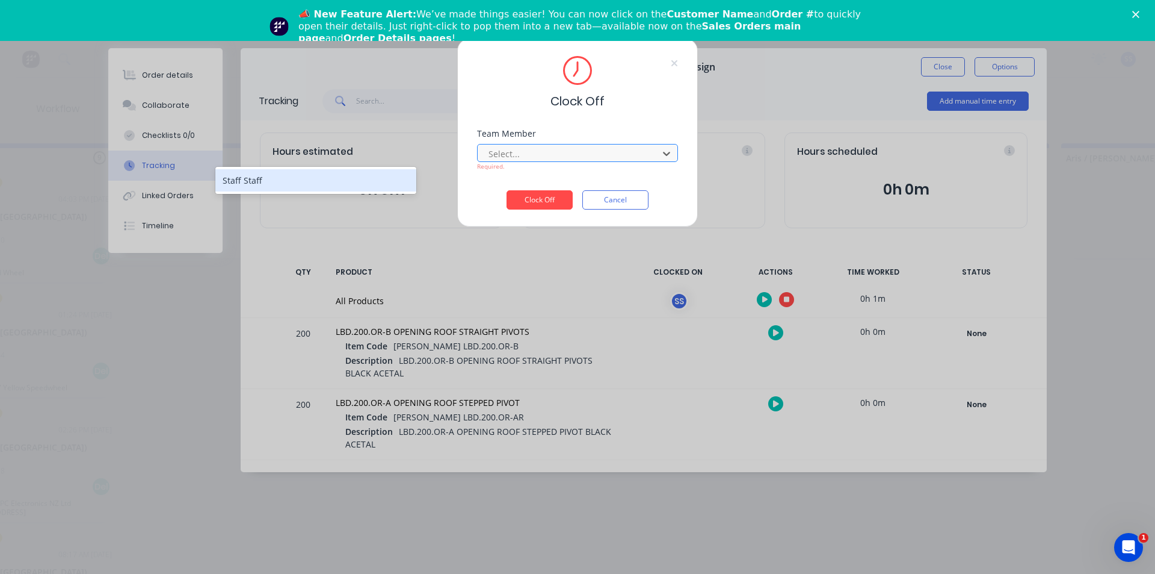
click at [565, 162] on div "Select..." at bounding box center [570, 153] width 172 height 18
click at [565, 153] on div at bounding box center [569, 153] width 165 height 15
click at [565, 150] on div at bounding box center [569, 153] width 165 height 15
click at [305, 188] on div "Staff Staff" at bounding box center [315, 180] width 201 height 22
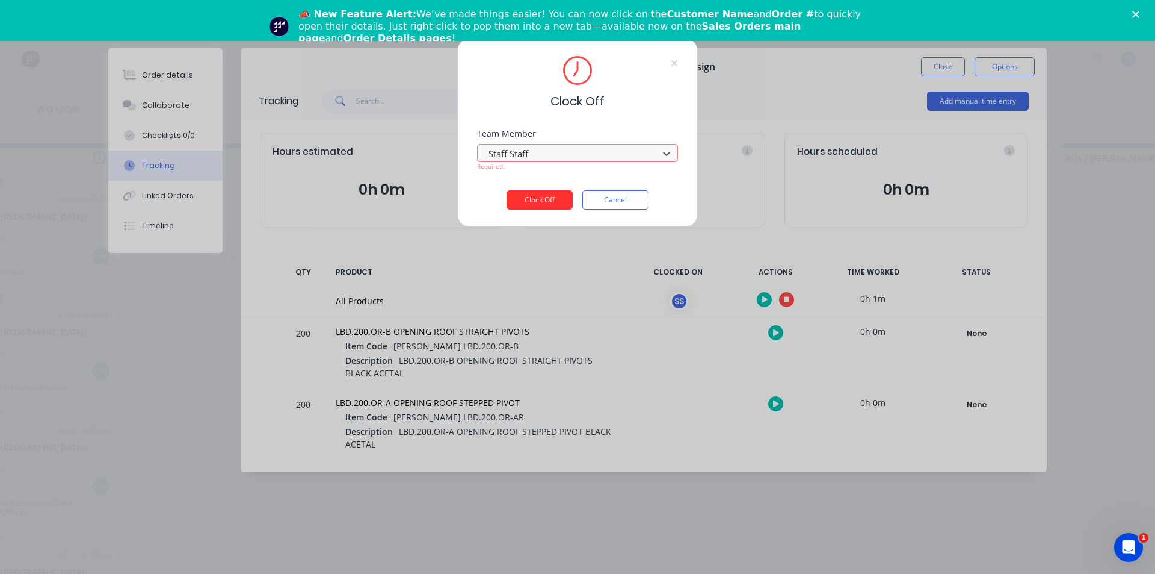
click at [554, 199] on button "Clock Off" at bounding box center [540, 199] width 66 height 19
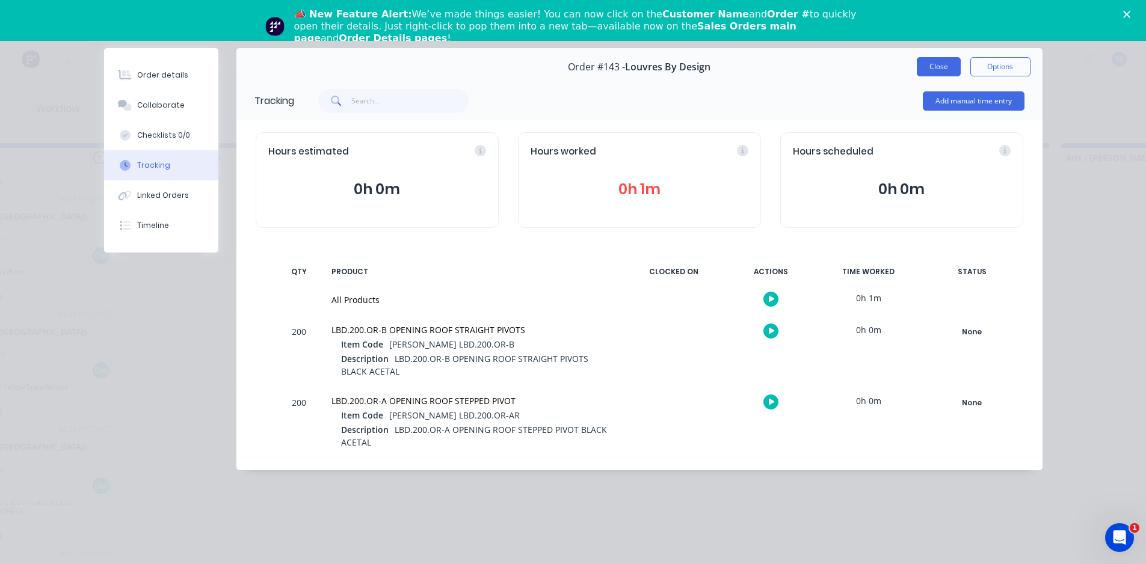
click at [942, 64] on button "Close" at bounding box center [939, 66] width 44 height 19
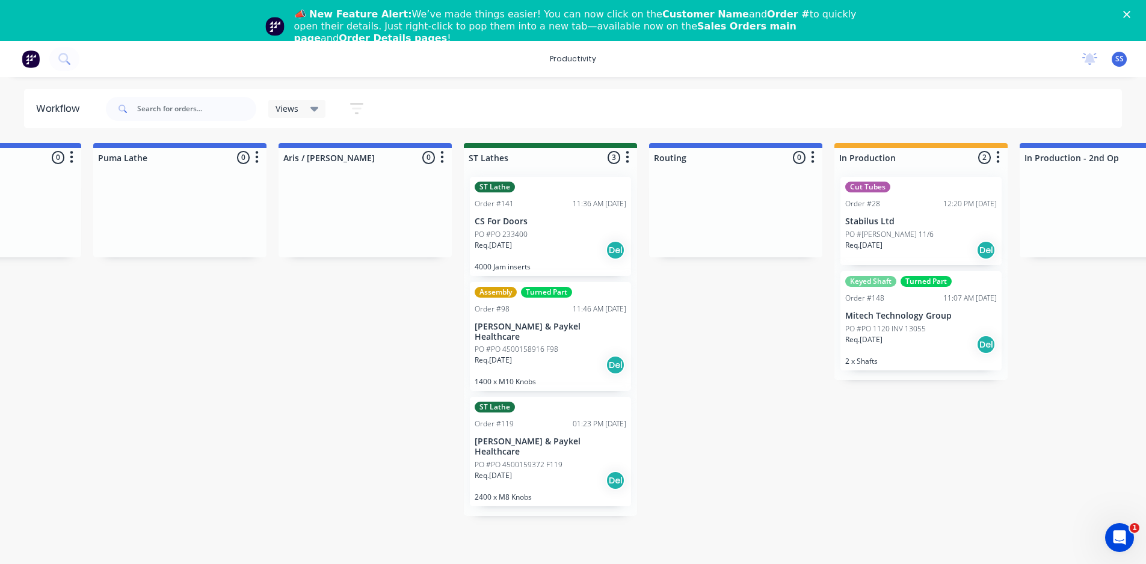
scroll to position [0, 1075]
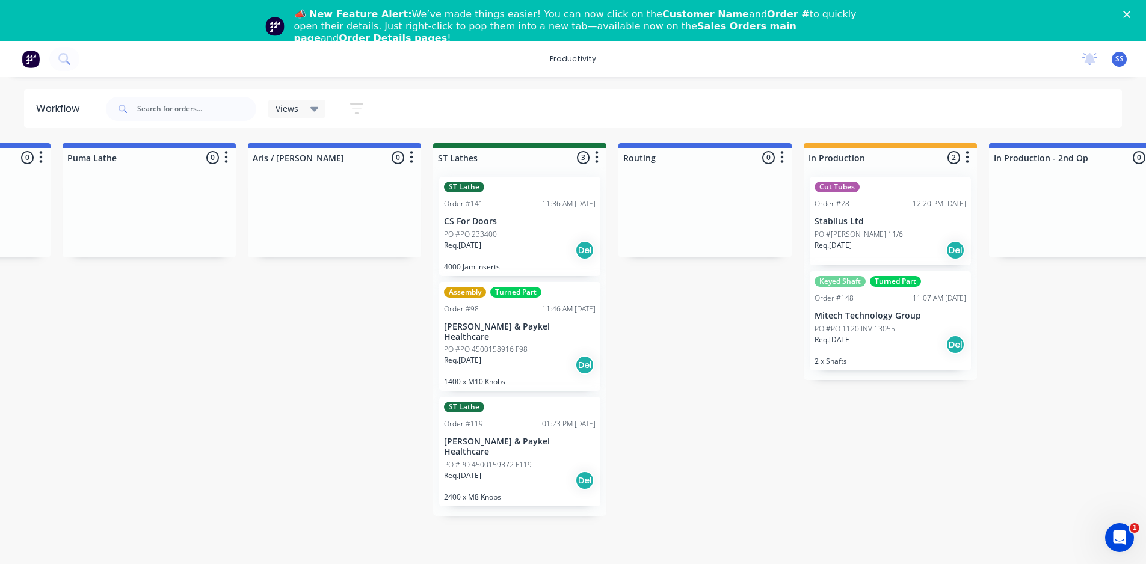
click at [874, 345] on div "Req. [DATE] Del" at bounding box center [891, 345] width 152 height 20
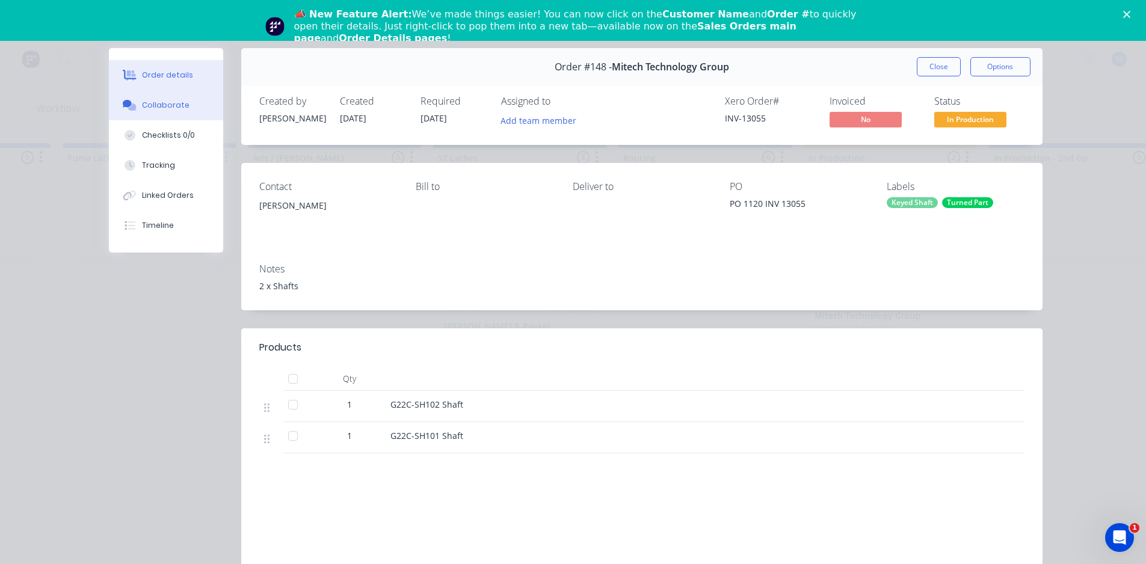
click at [163, 109] on div "Collaborate" at bounding box center [166, 105] width 48 height 11
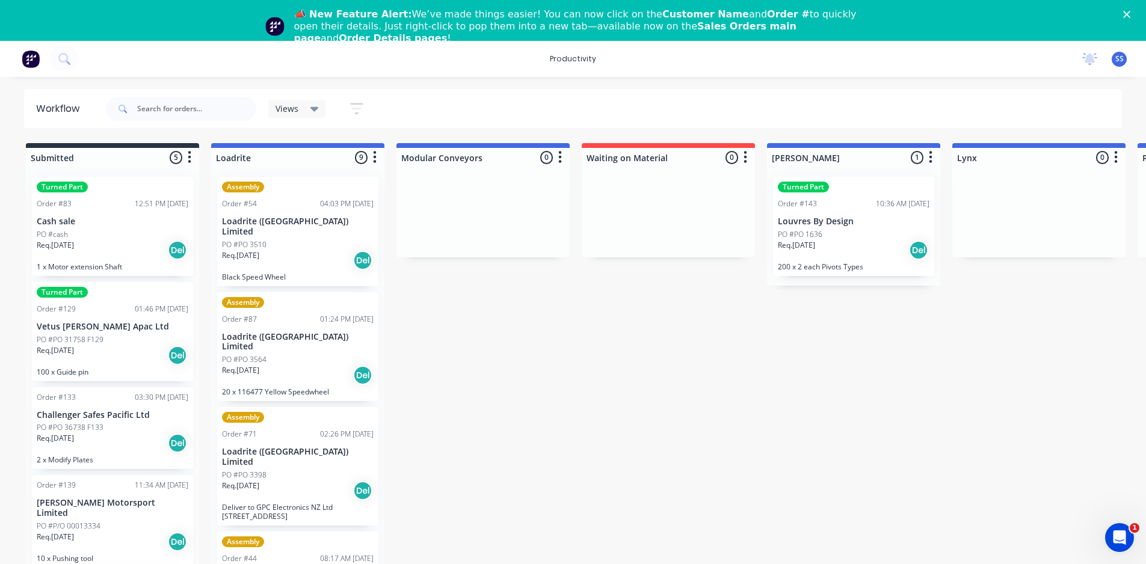
click at [374, 161] on icon "button" at bounding box center [375, 157] width 4 height 15
click at [316, 188] on button "Sort By" at bounding box center [322, 184] width 120 height 20
click at [445, 218] on date "Required date" at bounding box center [445, 210] width 120 height 20
click at [110, 237] on div "PO #cash" at bounding box center [113, 234] width 152 height 11
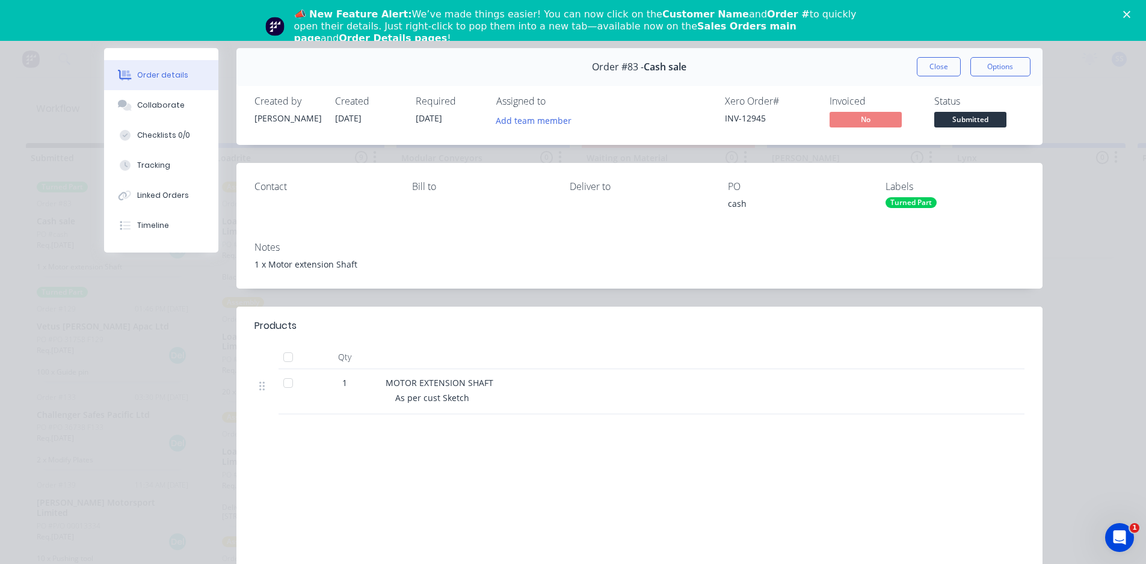
drag, startPoint x: 947, startPoint y: 226, endPoint x: 904, endPoint y: 202, distance: 49.0
click at [904, 202] on div "Turned Part" at bounding box center [911, 202] width 51 height 11
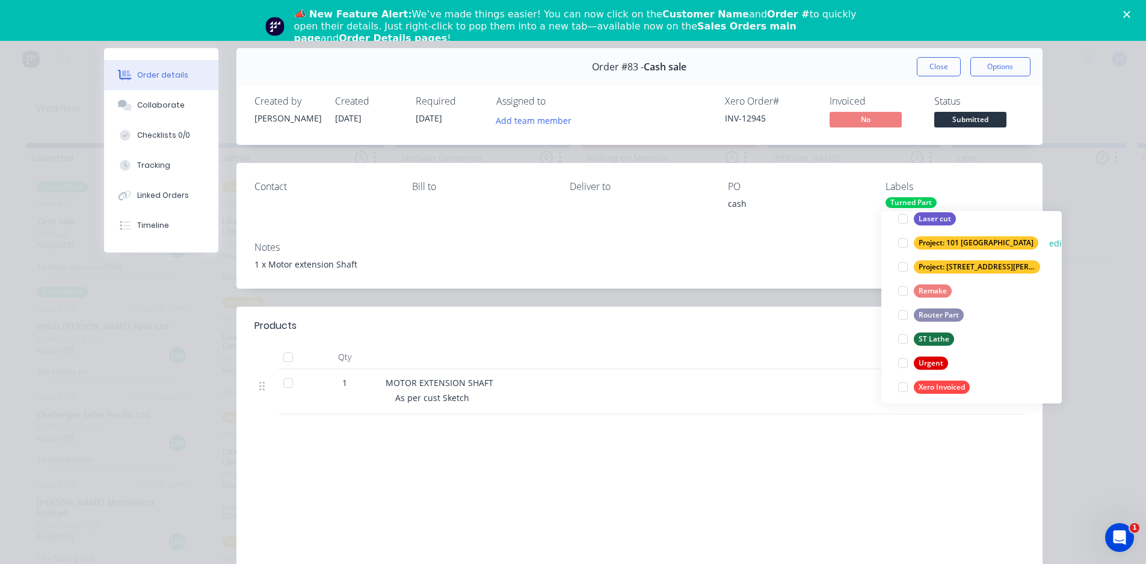
scroll to position [433, 0]
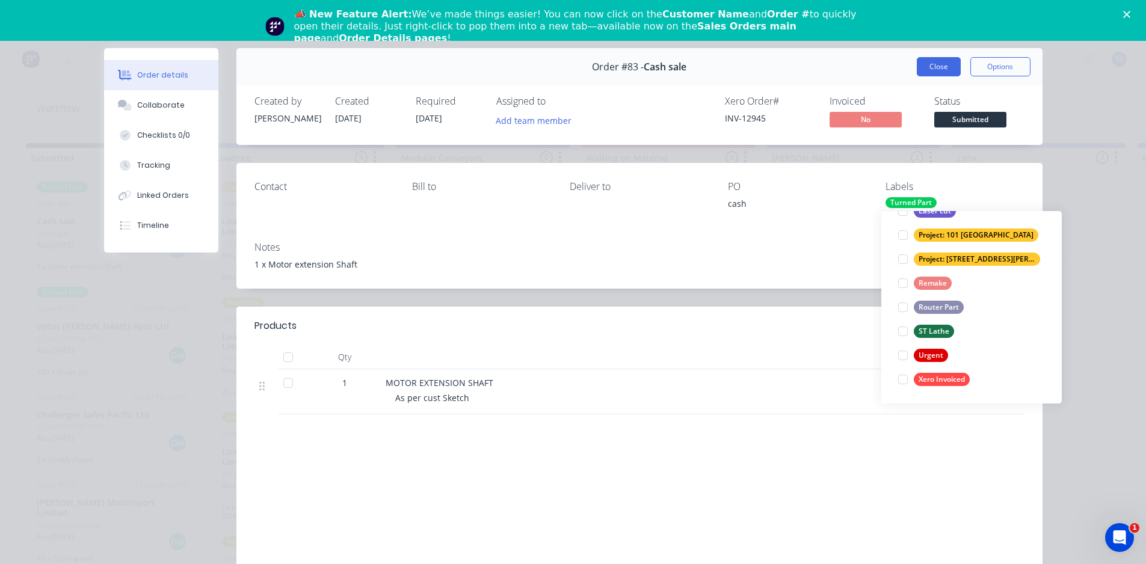
click at [926, 69] on button "Close" at bounding box center [939, 66] width 44 height 19
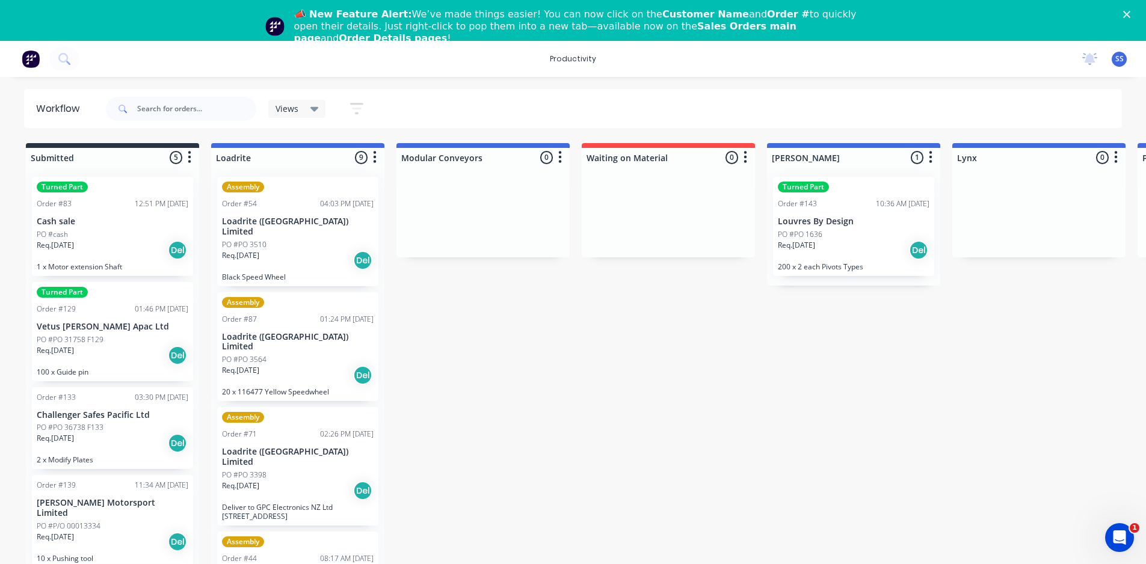
click at [298, 365] on div "Req. [DATE] Del" at bounding box center [298, 375] width 152 height 20
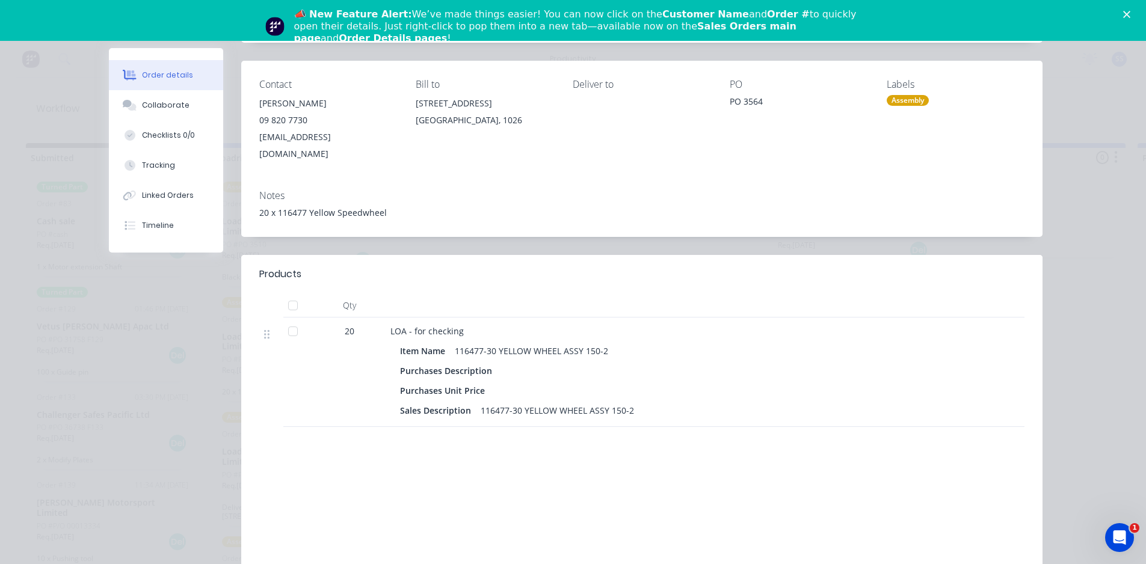
scroll to position [0, 0]
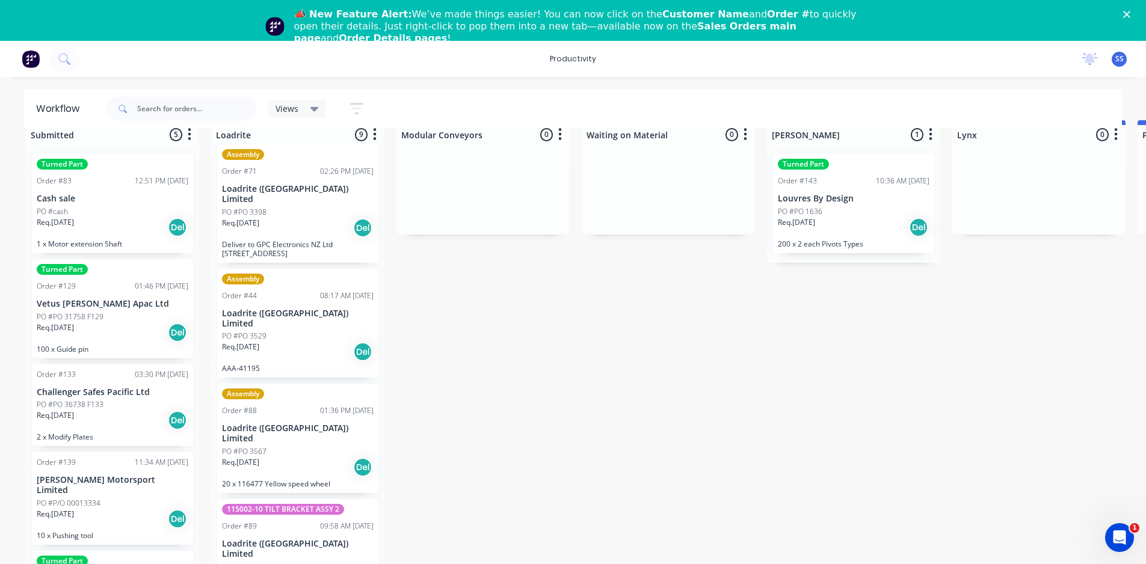
scroll to position [241, 0]
click at [280, 561] on div "PO #PO 3567" at bounding box center [298, 566] width 152 height 11
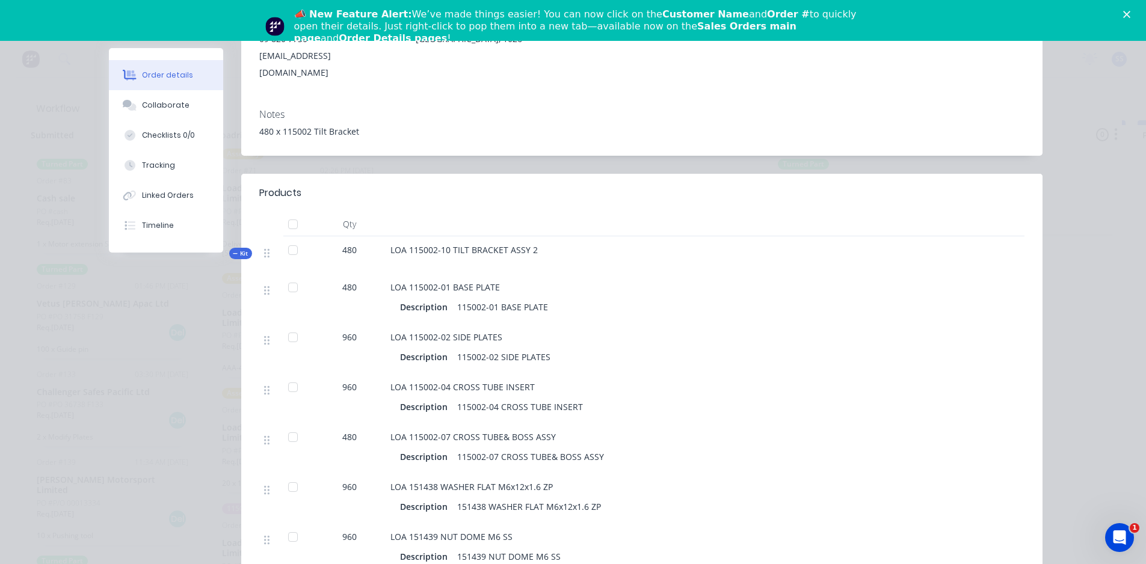
scroll to position [181, 0]
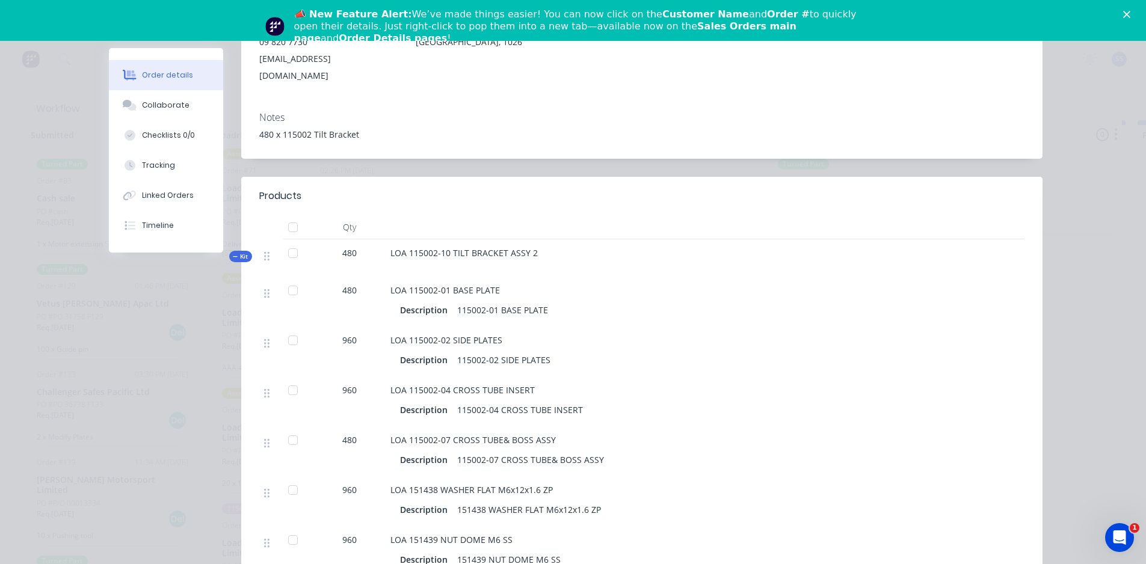
click at [288, 241] on div at bounding box center [293, 253] width 24 height 24
click at [289, 241] on div at bounding box center [293, 253] width 24 height 24
drag, startPoint x: 286, startPoint y: 276, endPoint x: 288, endPoint y: 269, distance: 7.3
click at [288, 279] on div at bounding box center [293, 291] width 24 height 24
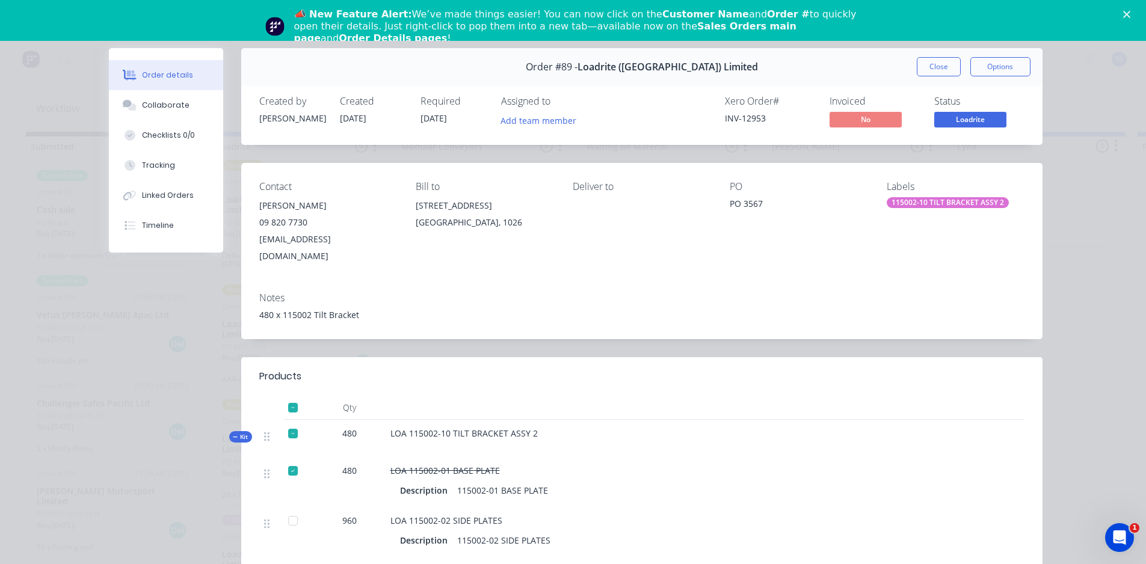
scroll to position [0, 0]
click at [540, 292] on div "Notes" at bounding box center [641, 297] width 765 height 11
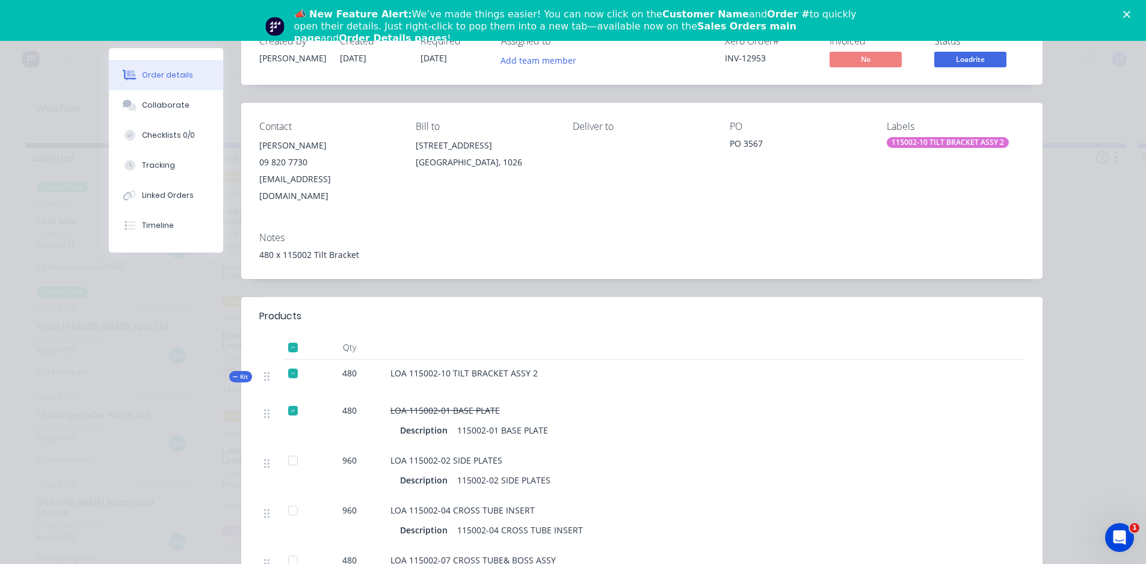
click at [289, 336] on div at bounding box center [293, 348] width 24 height 24
drag, startPoint x: 340, startPoint y: 358, endPoint x: 356, endPoint y: 354, distance: 16.8
click at [356, 367] on div "480" at bounding box center [349, 373] width 63 height 13
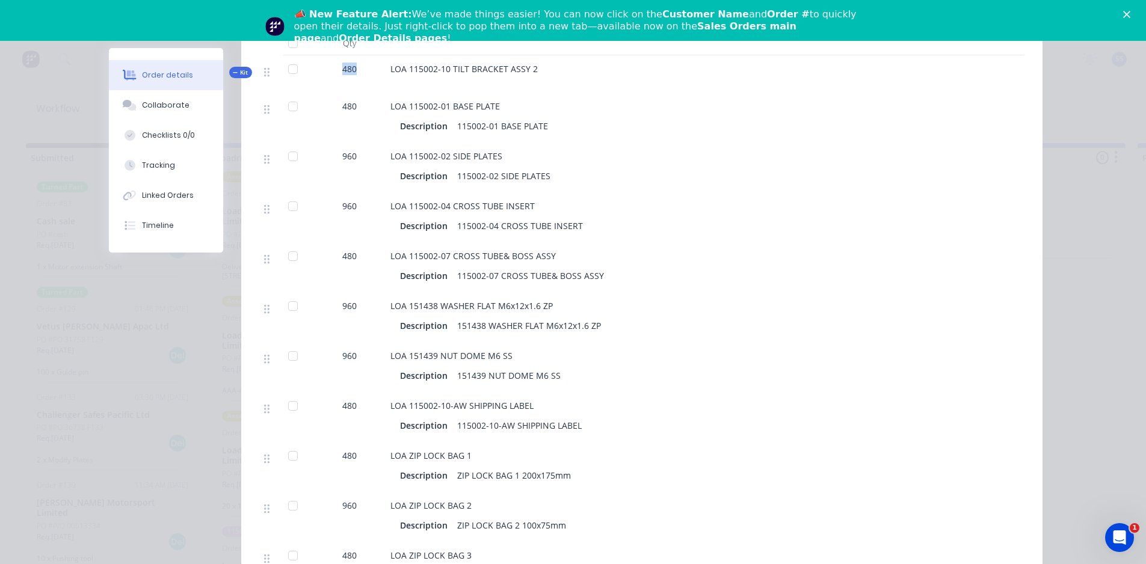
scroll to position [181, 0]
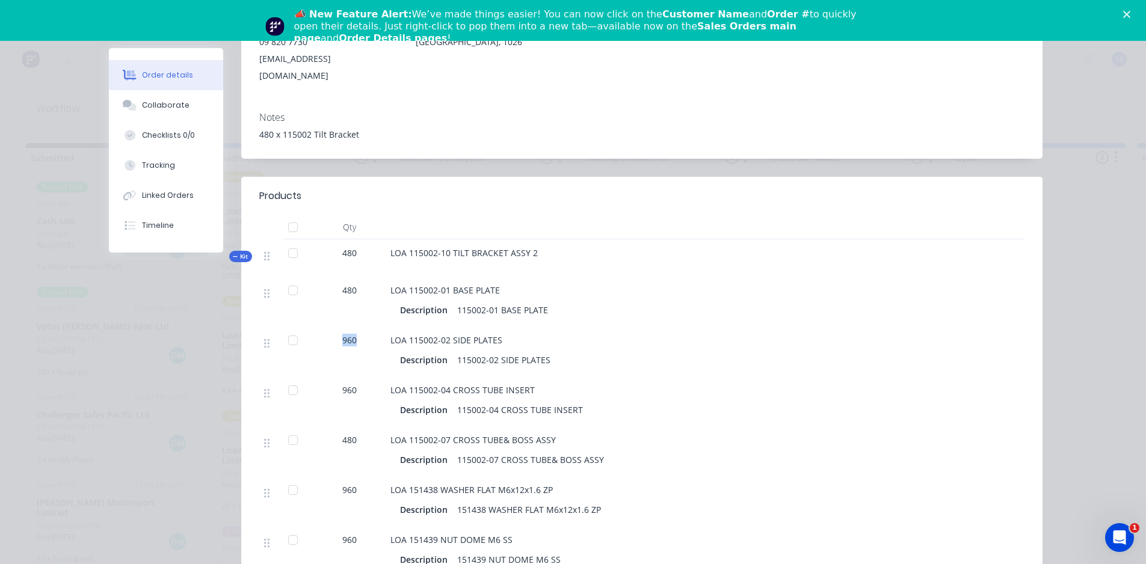
drag, startPoint x: 339, startPoint y: 323, endPoint x: 376, endPoint y: 329, distance: 37.8
click at [384, 327] on div "960 LOA 115002-02 SIDE PLATES Description 115002-02 SIDE PLATES" at bounding box center [641, 352] width 765 height 50
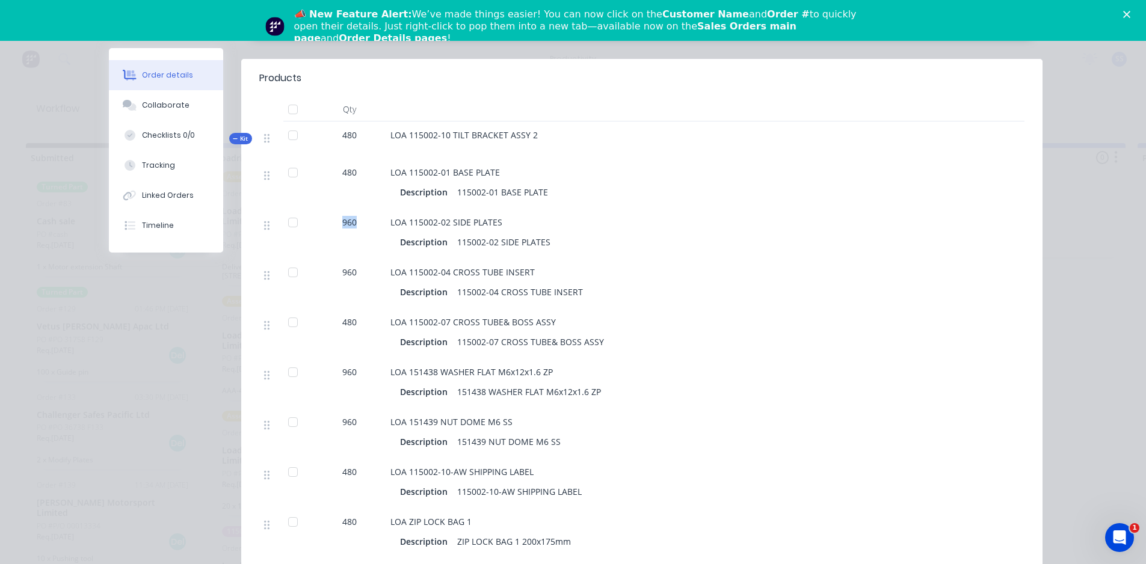
scroll to position [301, 0]
click at [336, 513] on div "480" at bounding box center [349, 519] width 63 height 13
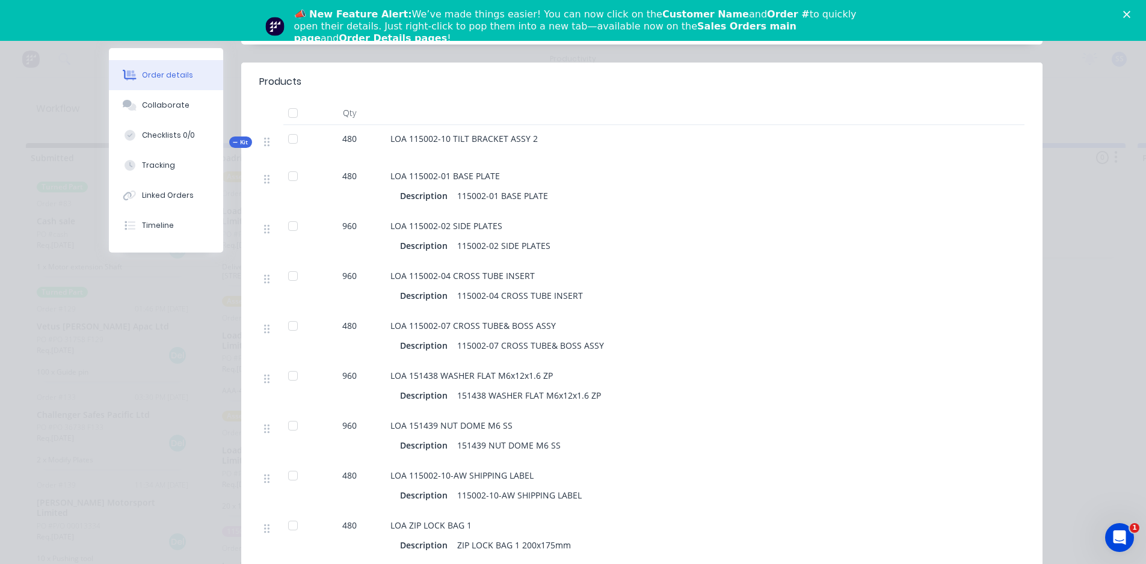
scroll to position [361, 0]
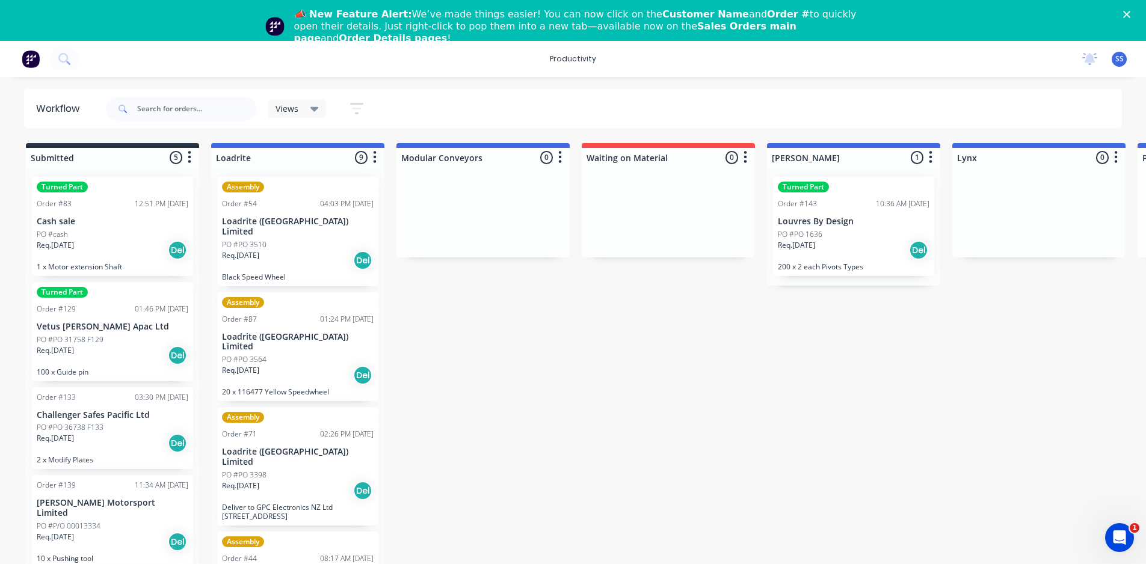
click at [874, 249] on div "Req. 21/08/25 Del" at bounding box center [854, 250] width 152 height 20
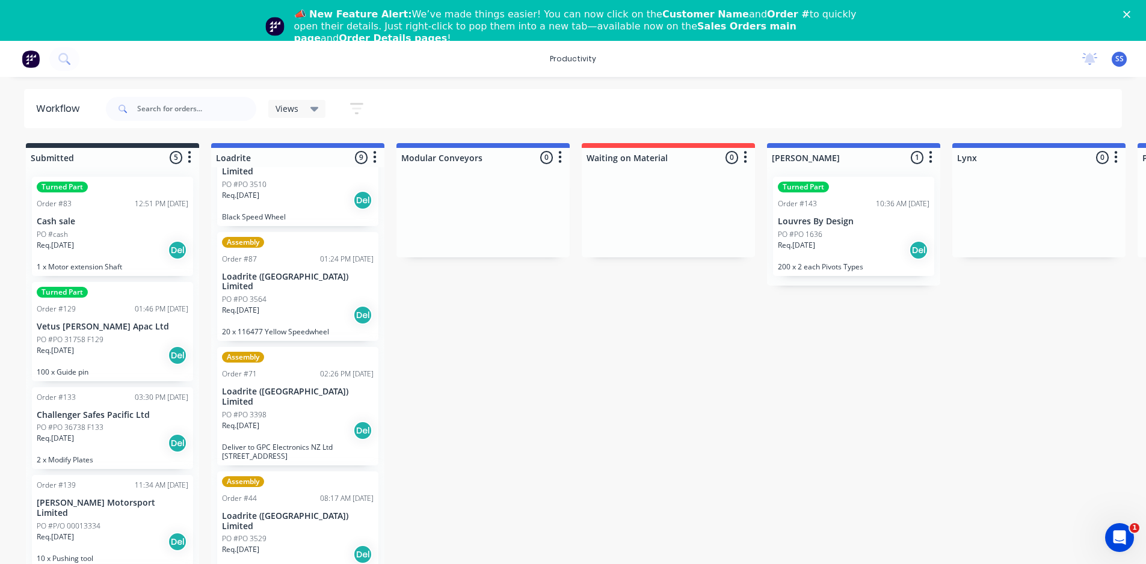
click at [884, 247] on div "Req. [DATE] Del" at bounding box center [854, 250] width 152 height 20
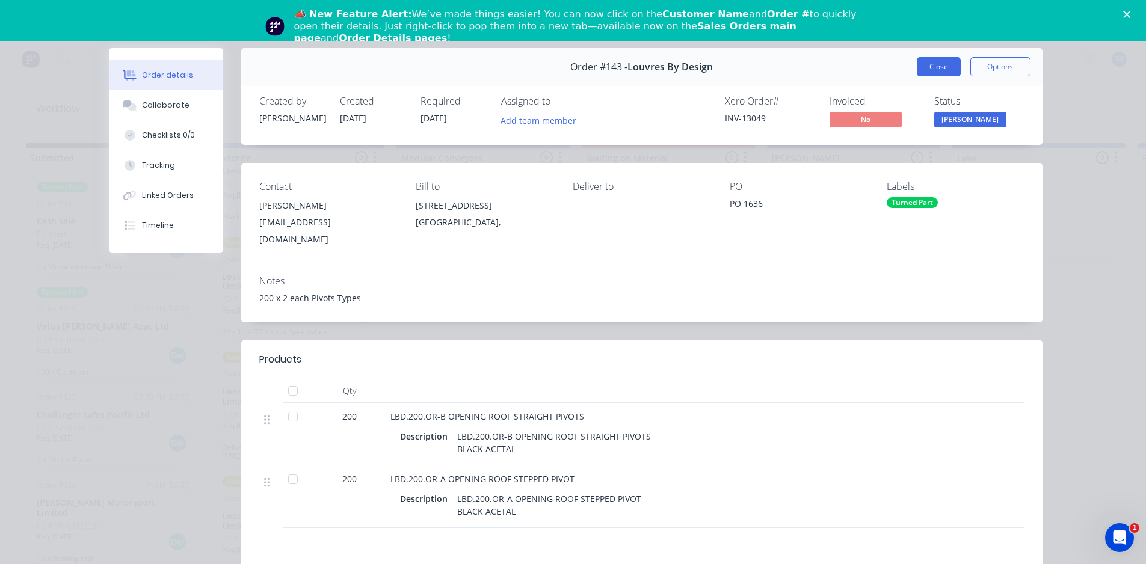
click at [935, 68] on button "Close" at bounding box center [939, 66] width 44 height 19
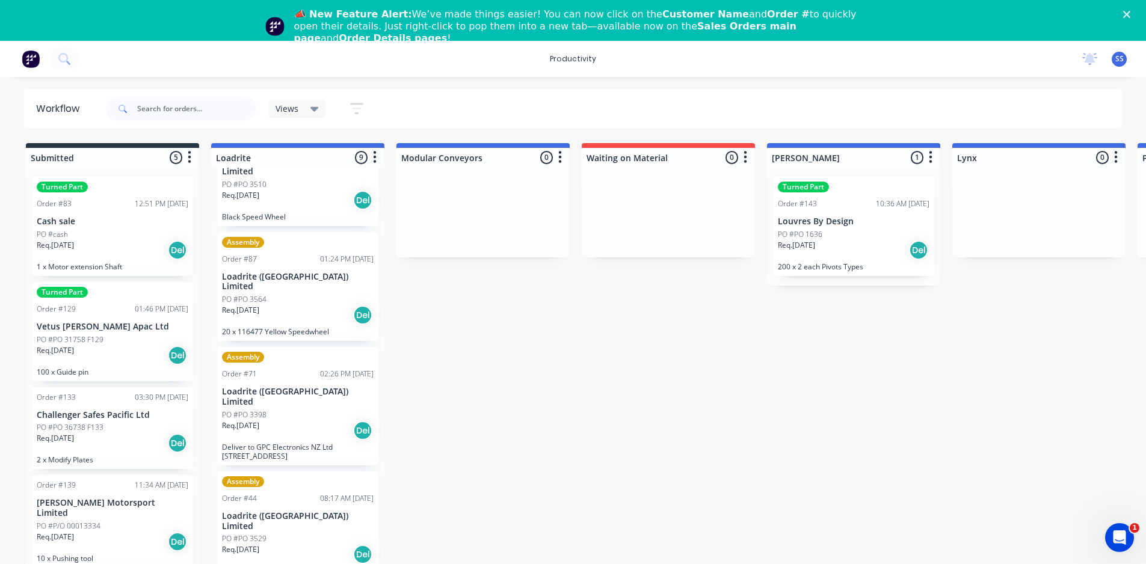
click at [880, 246] on div "Req. 21/08/25 Del" at bounding box center [854, 250] width 152 height 20
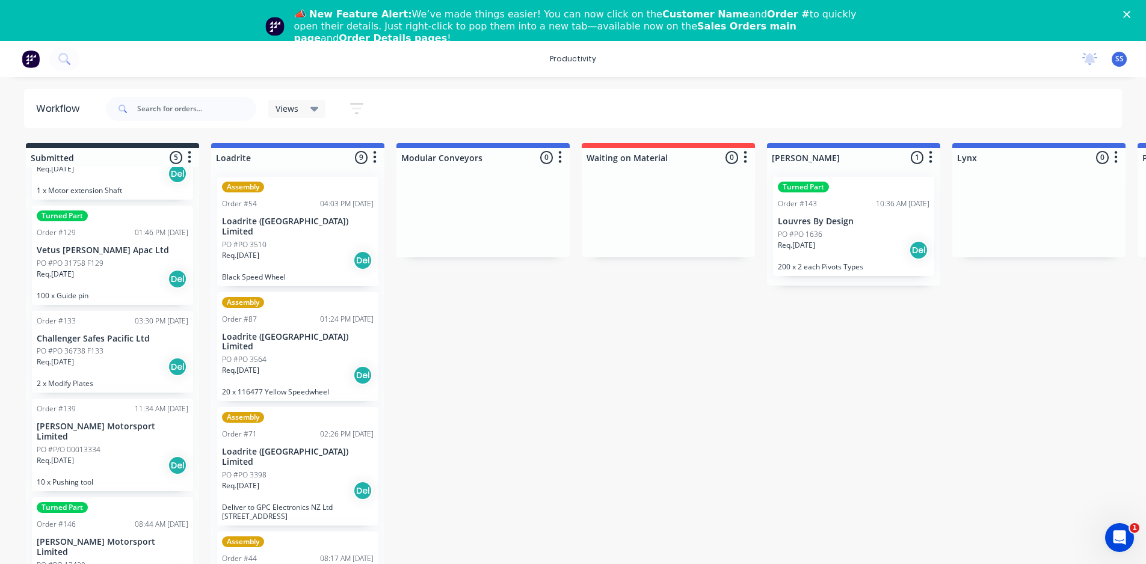
click at [120, 271] on div "Req. [DATE] Del" at bounding box center [113, 279] width 152 height 20
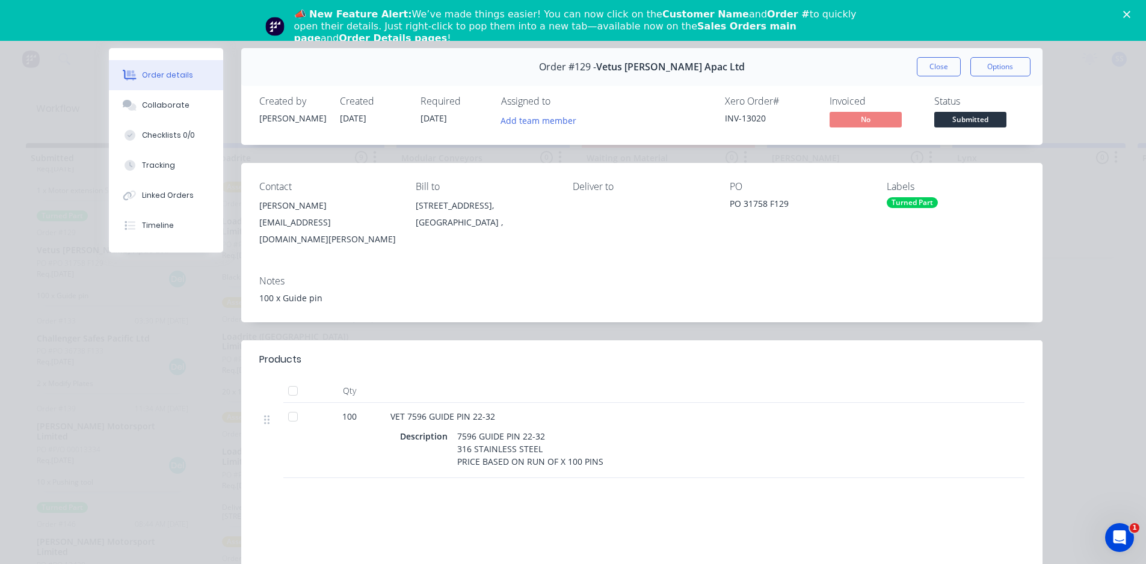
click at [949, 211] on div "Labels Turned Part" at bounding box center [956, 214] width 138 height 67
click at [929, 205] on div "Turned Part" at bounding box center [912, 202] width 51 height 11
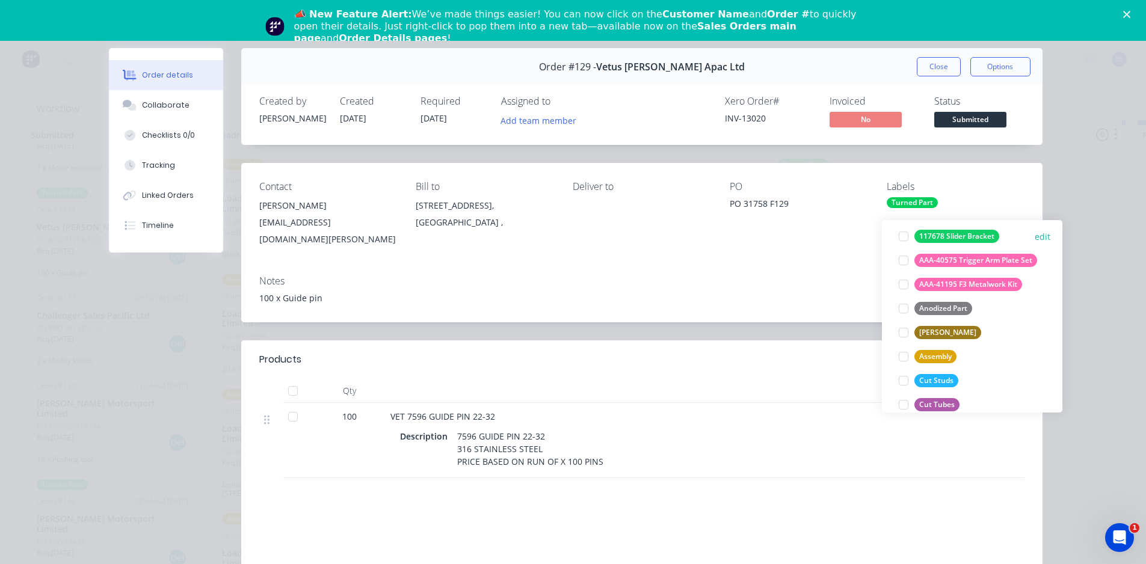
scroll to position [193, 0]
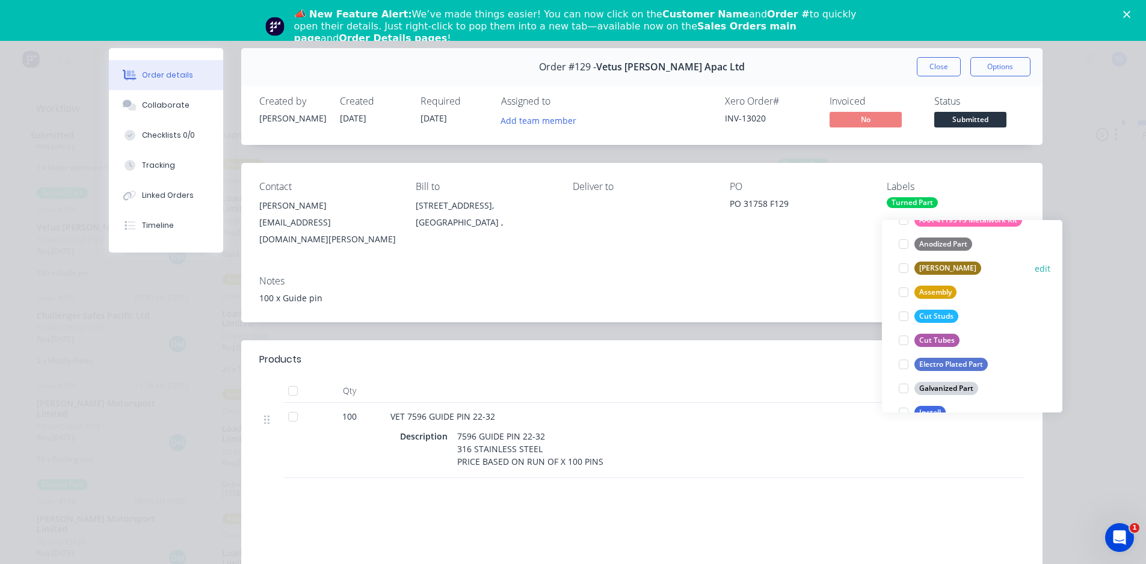
click at [905, 262] on div at bounding box center [904, 268] width 24 height 24
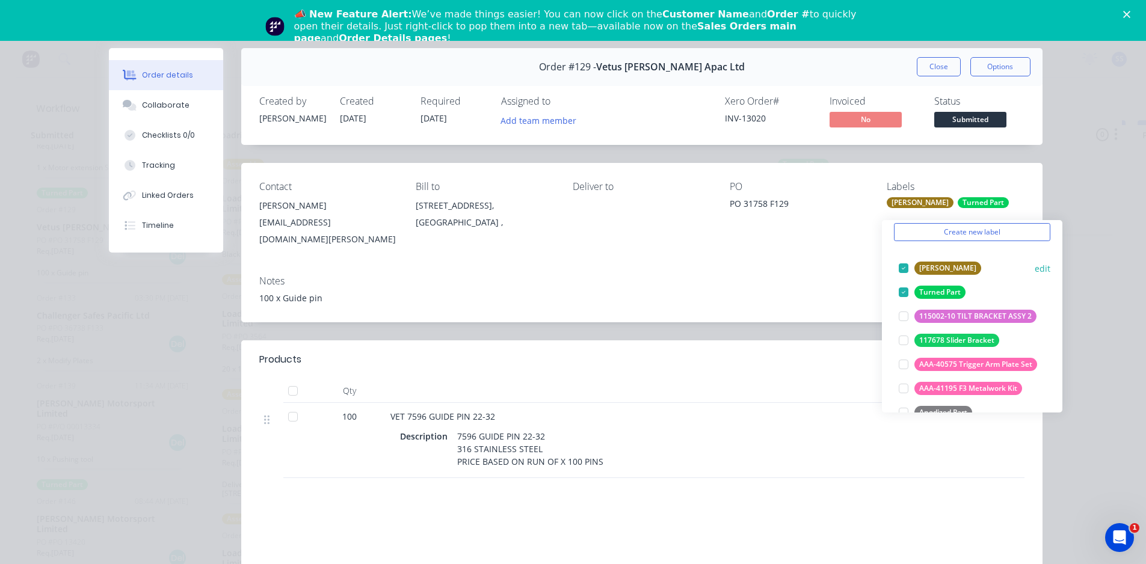
click at [904, 261] on div at bounding box center [904, 268] width 24 height 24
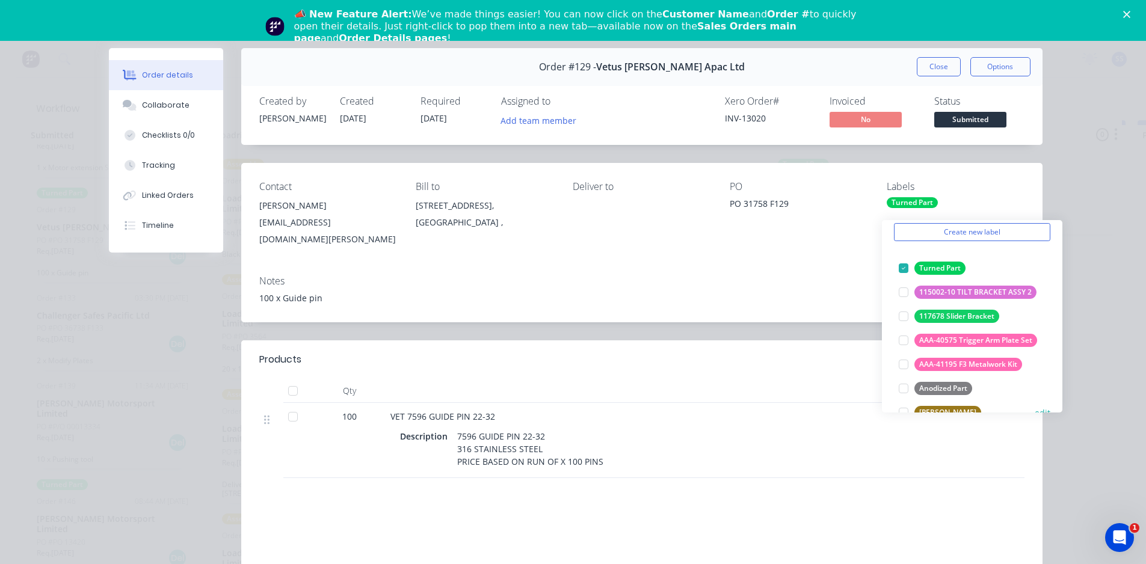
scroll to position [108, 0]
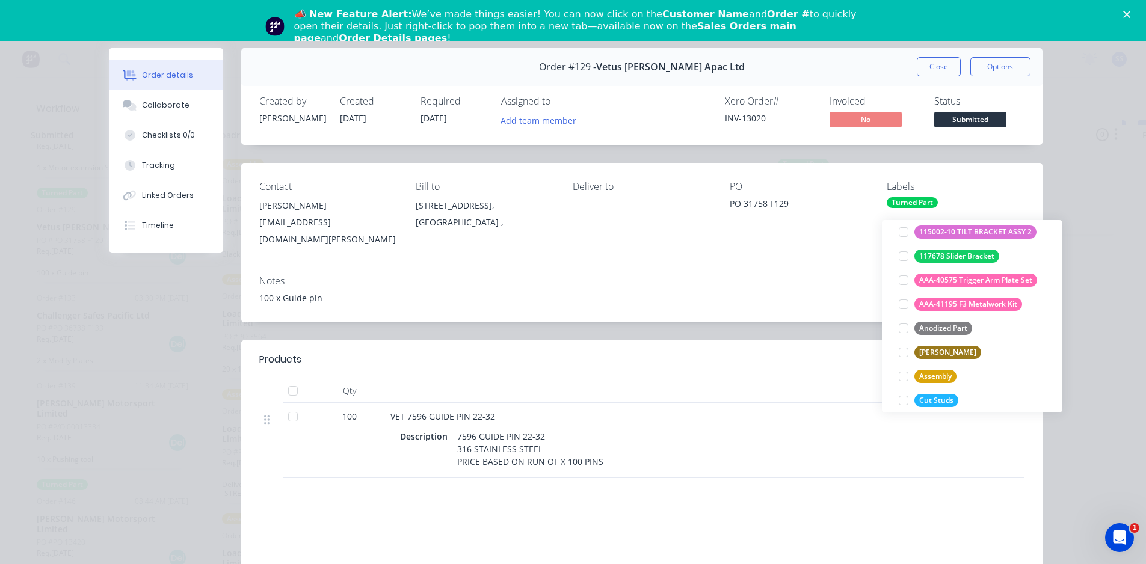
click at [905, 342] on div at bounding box center [904, 353] width 24 height 24
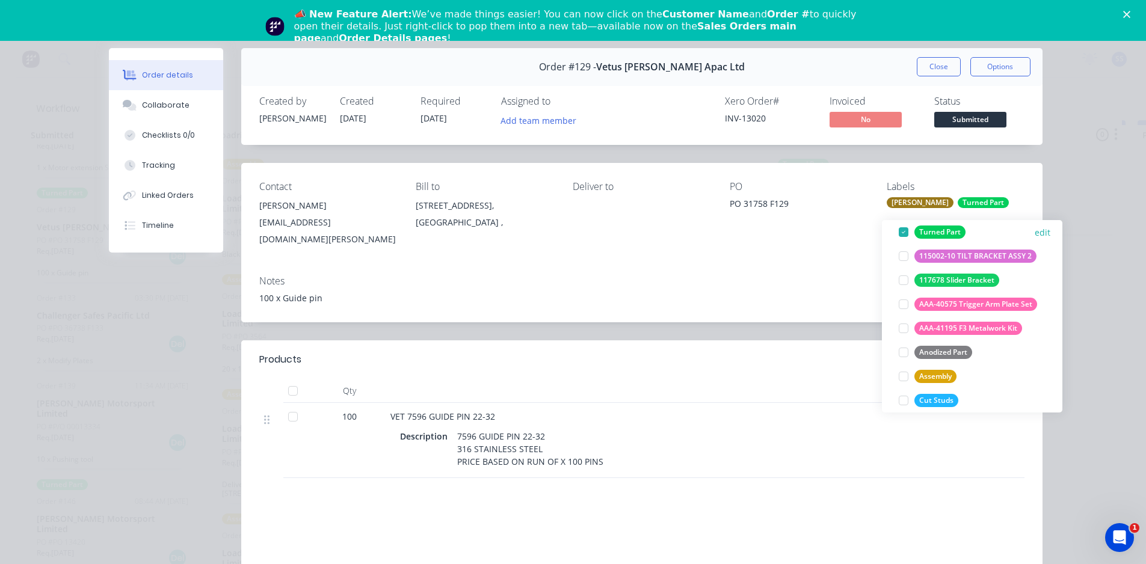
scroll to position [0, 0]
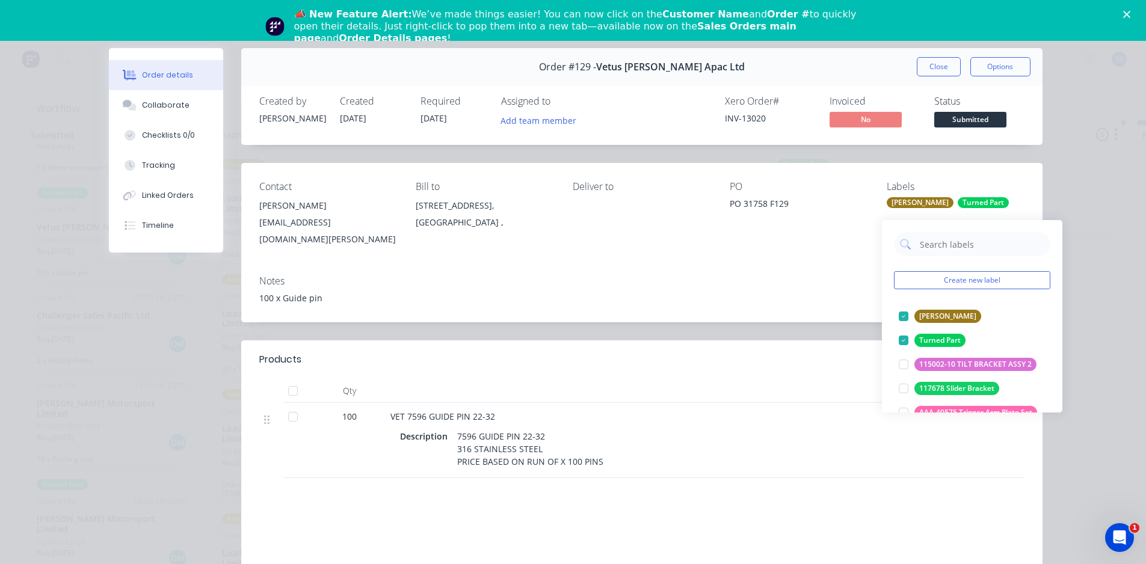
click at [801, 321] on div "Order #129 - Vetus [PERSON_NAME] Apac Ltd Close Options Created by [PERSON_NAME…" at bounding box center [576, 370] width 934 height 645
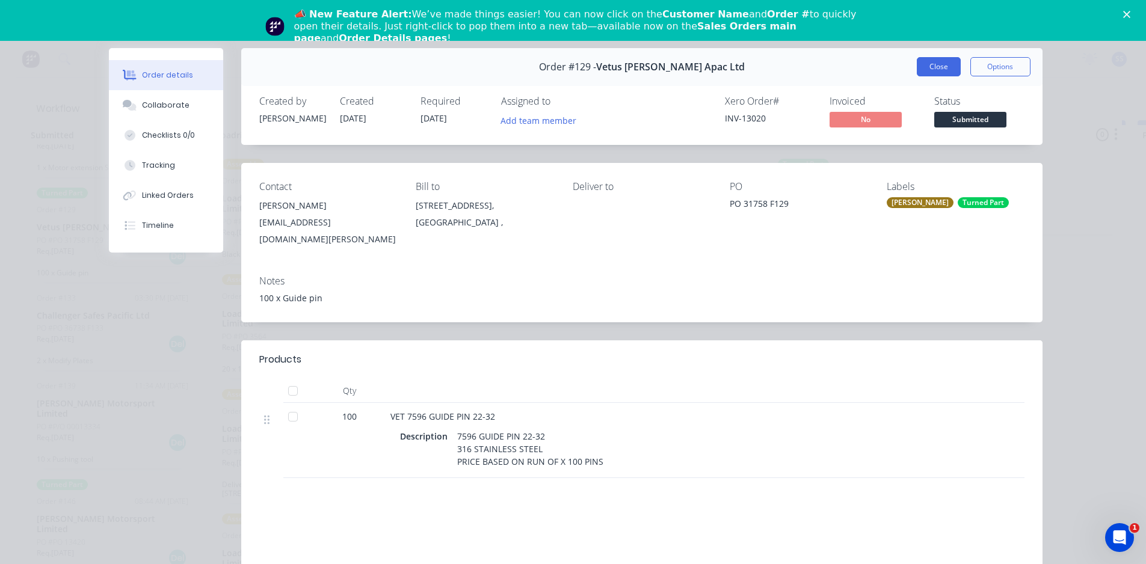
click at [941, 69] on button "Close" at bounding box center [939, 66] width 44 height 19
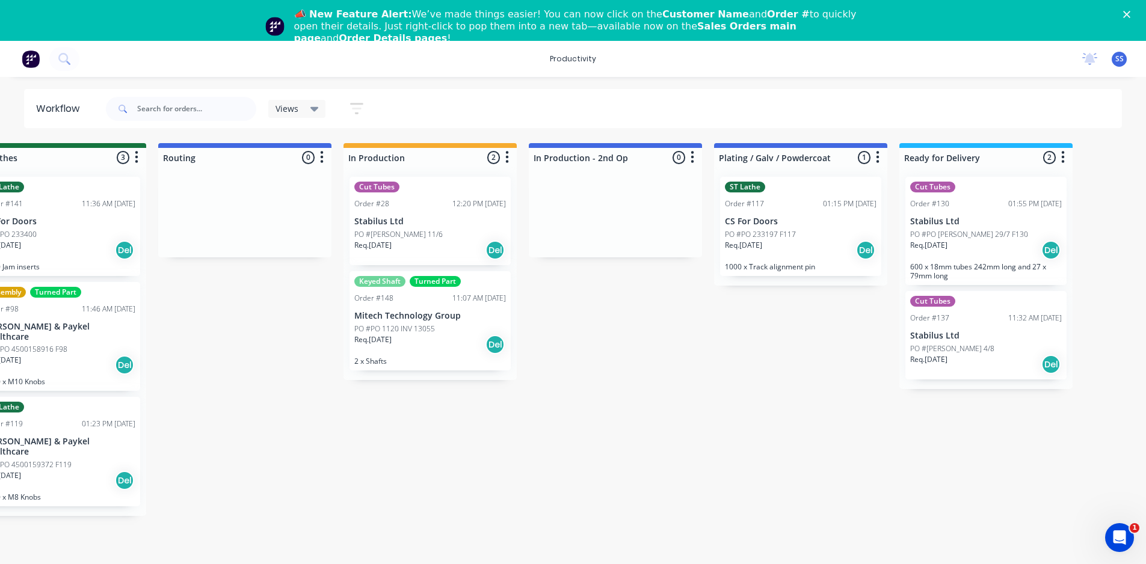
scroll to position [0, 1539]
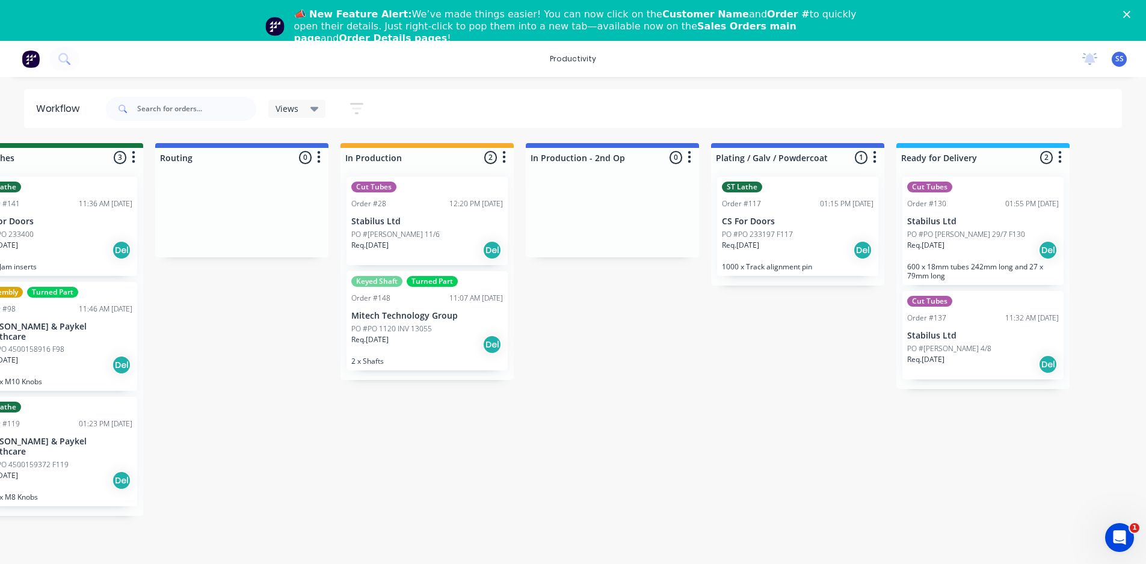
click at [419, 347] on div "Req. [DATE] Del" at bounding box center [427, 345] width 152 height 20
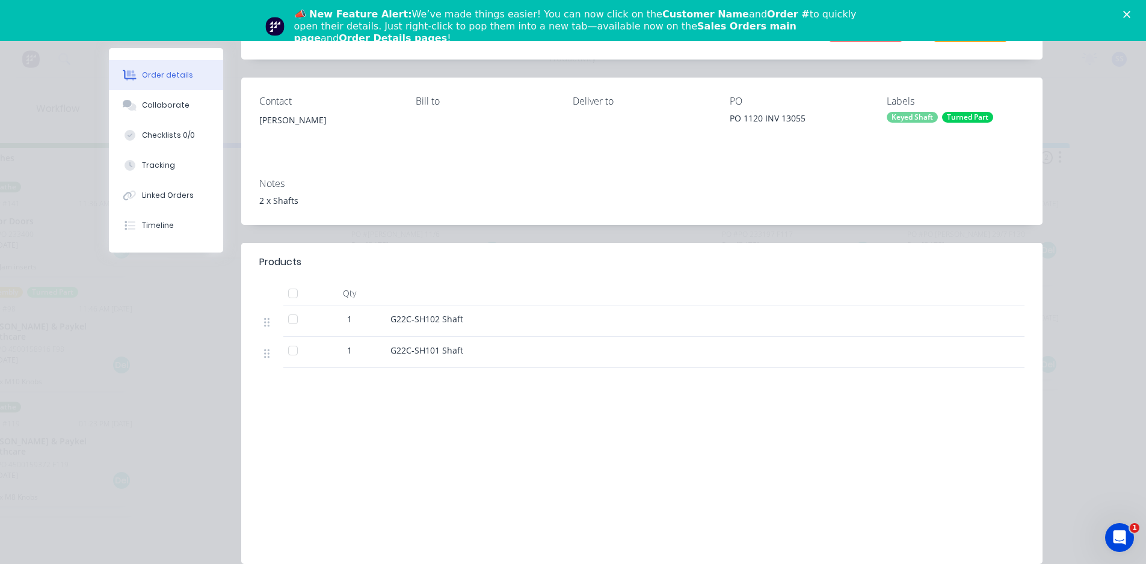
scroll to position [0, 0]
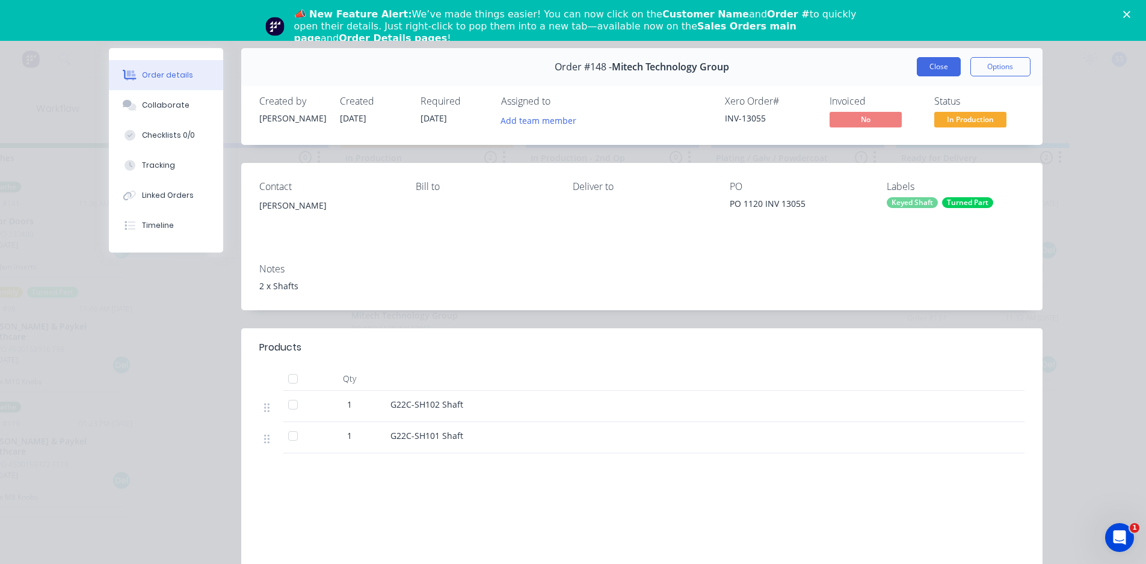
click at [935, 69] on button "Close" at bounding box center [939, 66] width 44 height 19
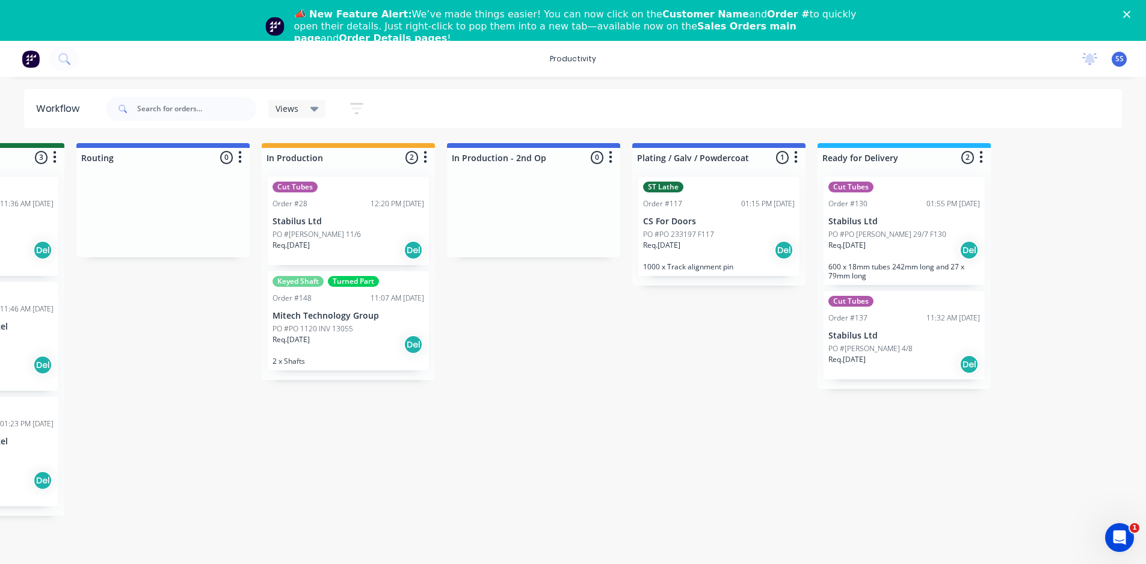
scroll to position [0, 1733]
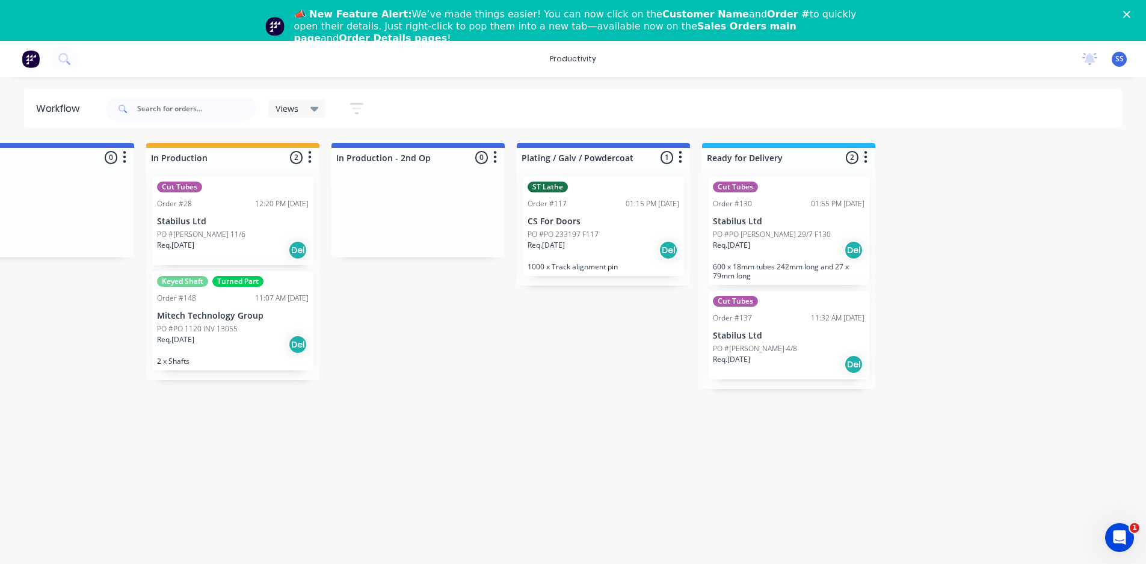
click at [315, 106] on icon at bounding box center [315, 108] width 8 height 13
click at [635, 51] on div "productivity productivity Workflow Planner Delivery Scheduling Timesheets No ne…" at bounding box center [573, 59] width 1146 height 36
click at [176, 111] on input "text" at bounding box center [196, 109] width 119 height 24
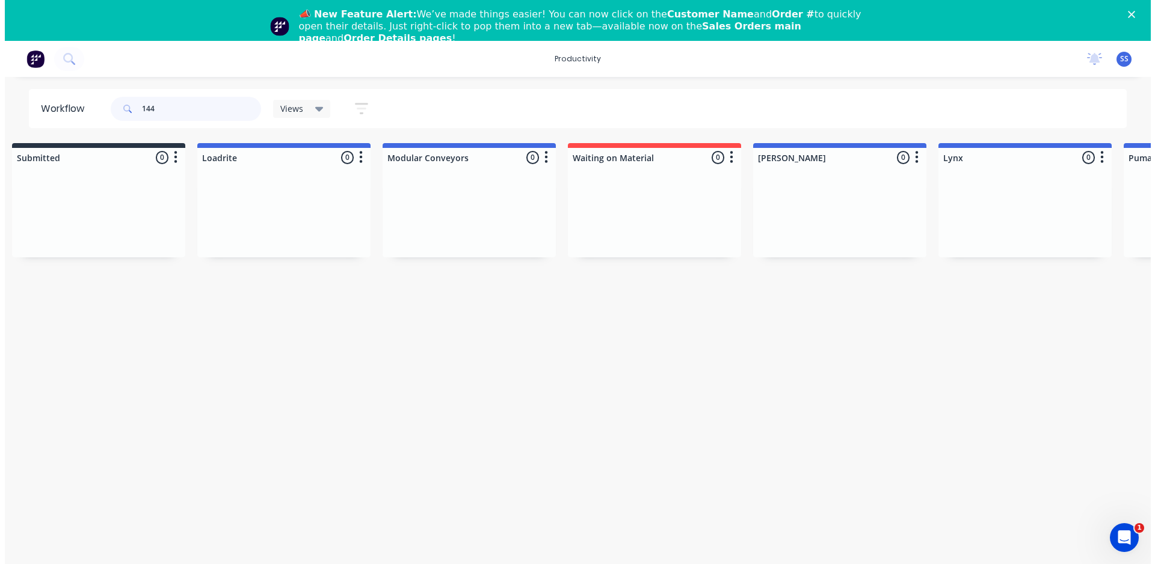
scroll to position [0, 0]
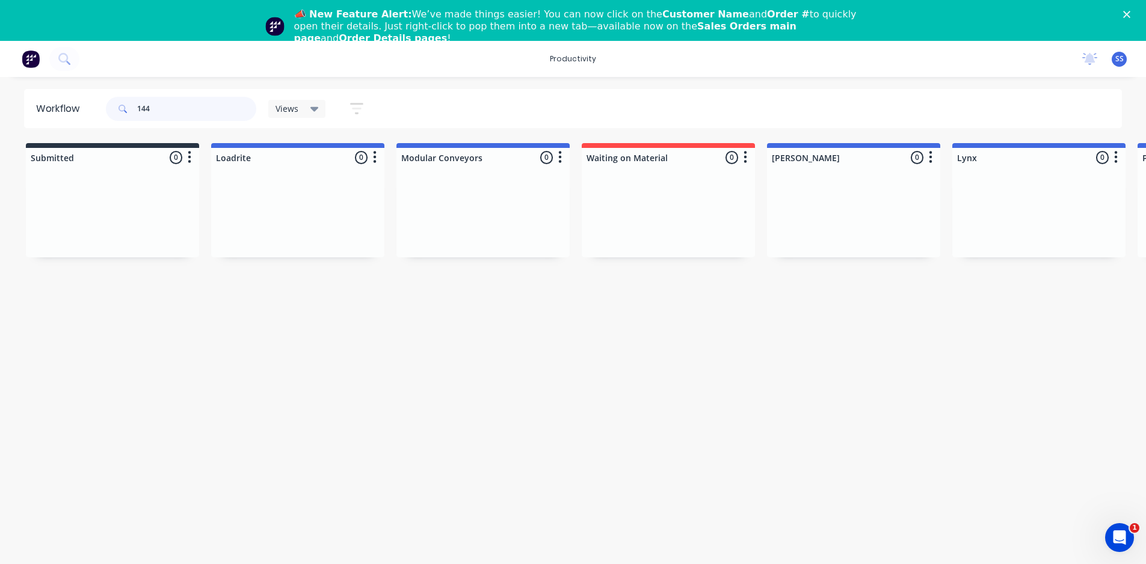
click at [190, 111] on input "144" at bounding box center [196, 109] width 119 height 24
type input "1"
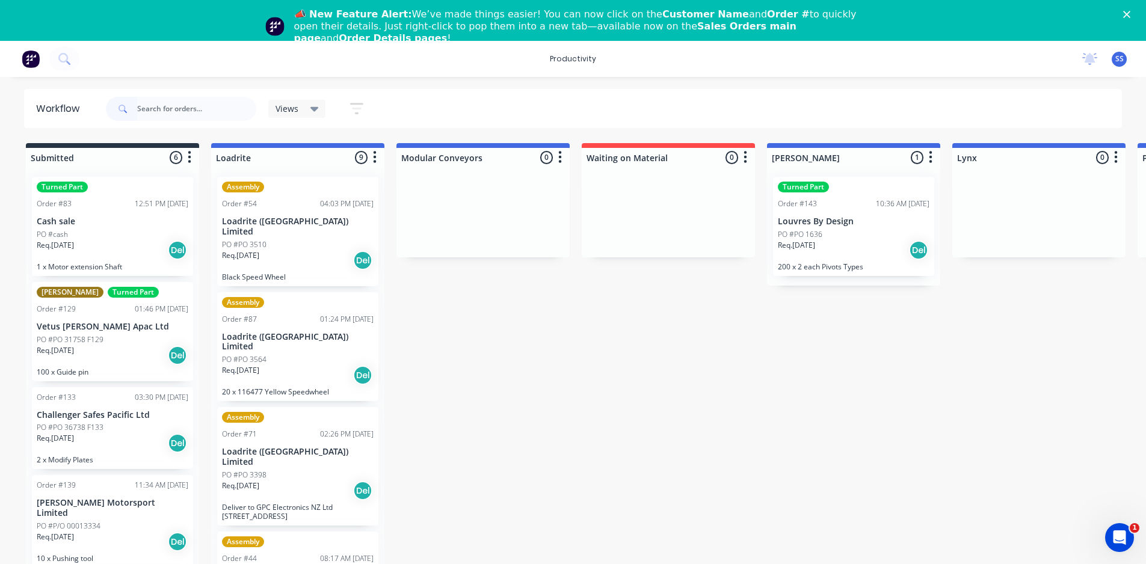
click at [1131, 11] on icon "Close" at bounding box center [1127, 14] width 7 height 7
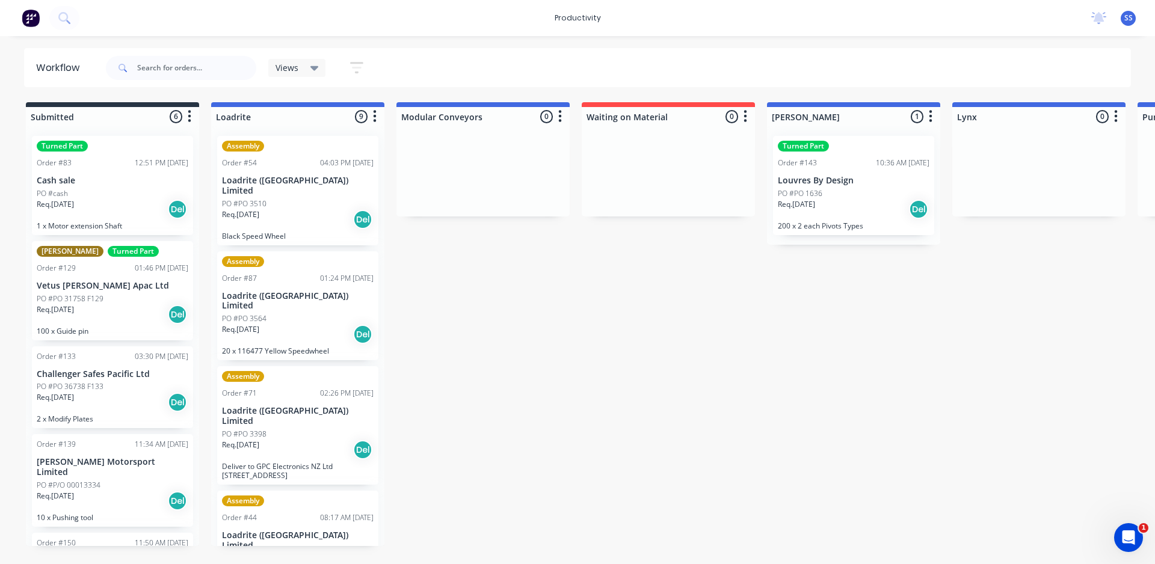
click at [1127, 16] on span "SS" at bounding box center [1129, 18] width 8 height 11
